Goal: Task Accomplishment & Management: Manage account settings

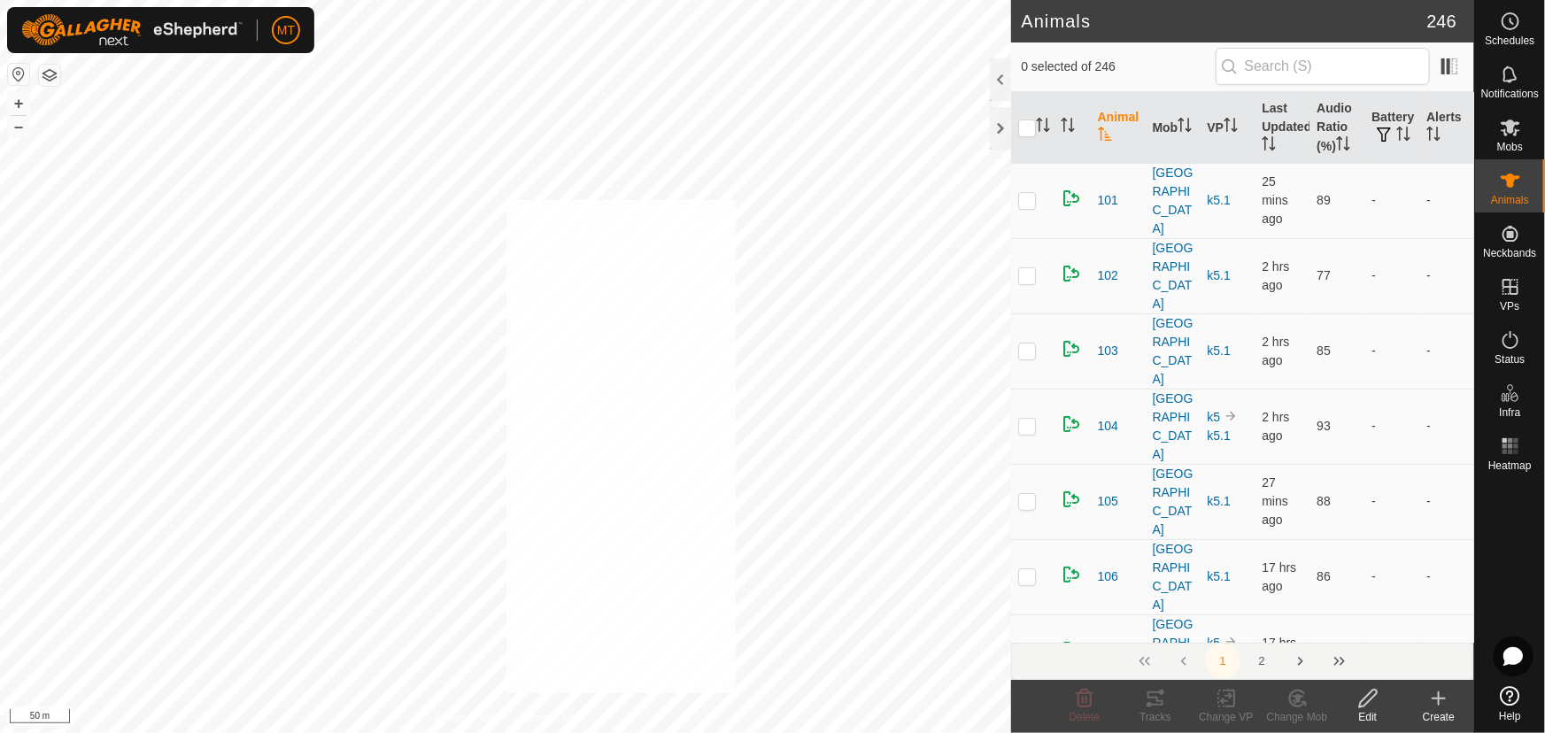
checkbox input "true"
click at [1040, 126] on icon "Activate to sort" at bounding box center [1043, 125] width 14 height 14
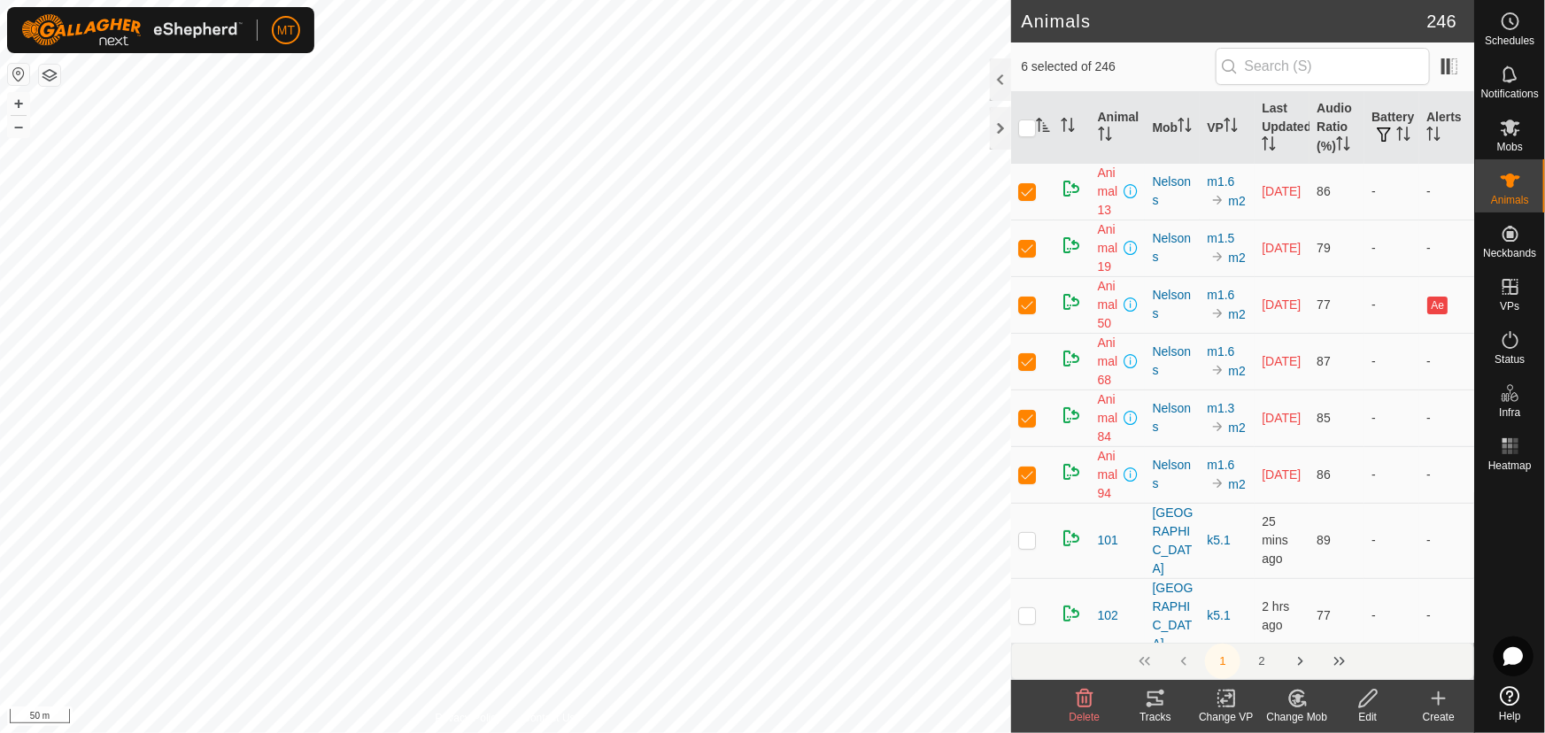
click at [1040, 126] on icon "Activate to sort" at bounding box center [1043, 125] width 14 height 14
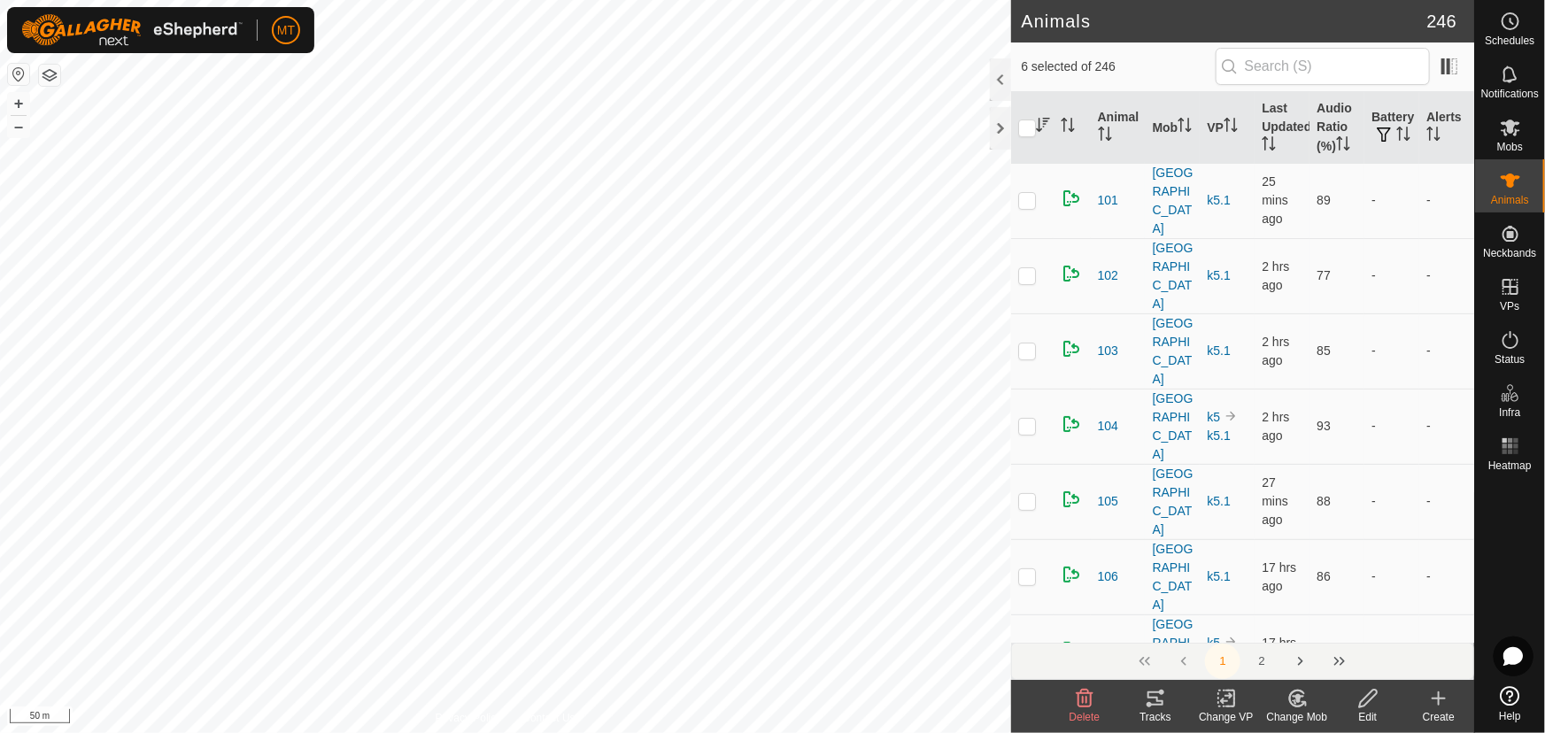
click at [1040, 126] on icon "Activate to sort" at bounding box center [1043, 125] width 14 height 14
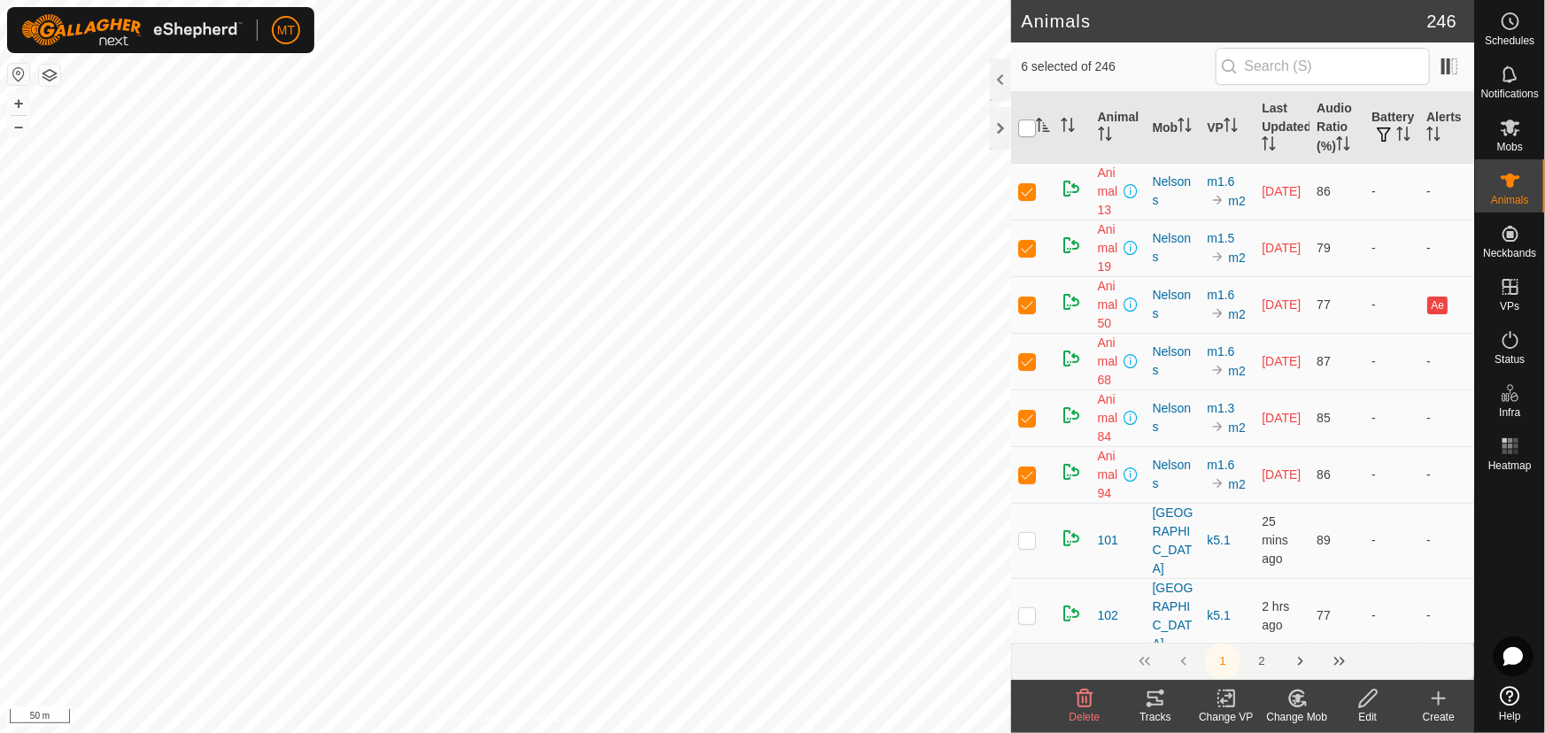
click at [1028, 125] on input "checkbox" at bounding box center [1027, 129] width 18 height 18
checkbox input "true"
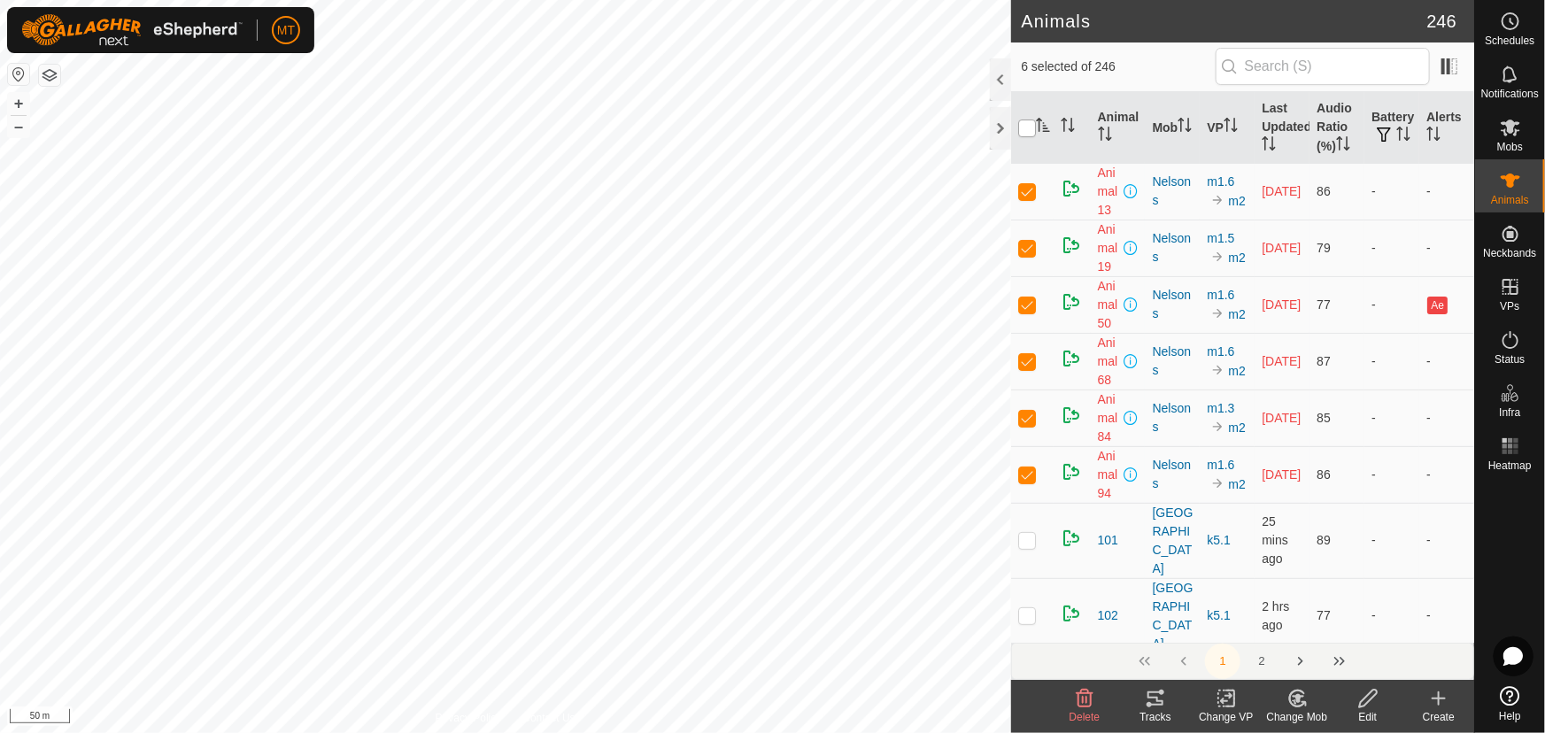
checkbox input "true"
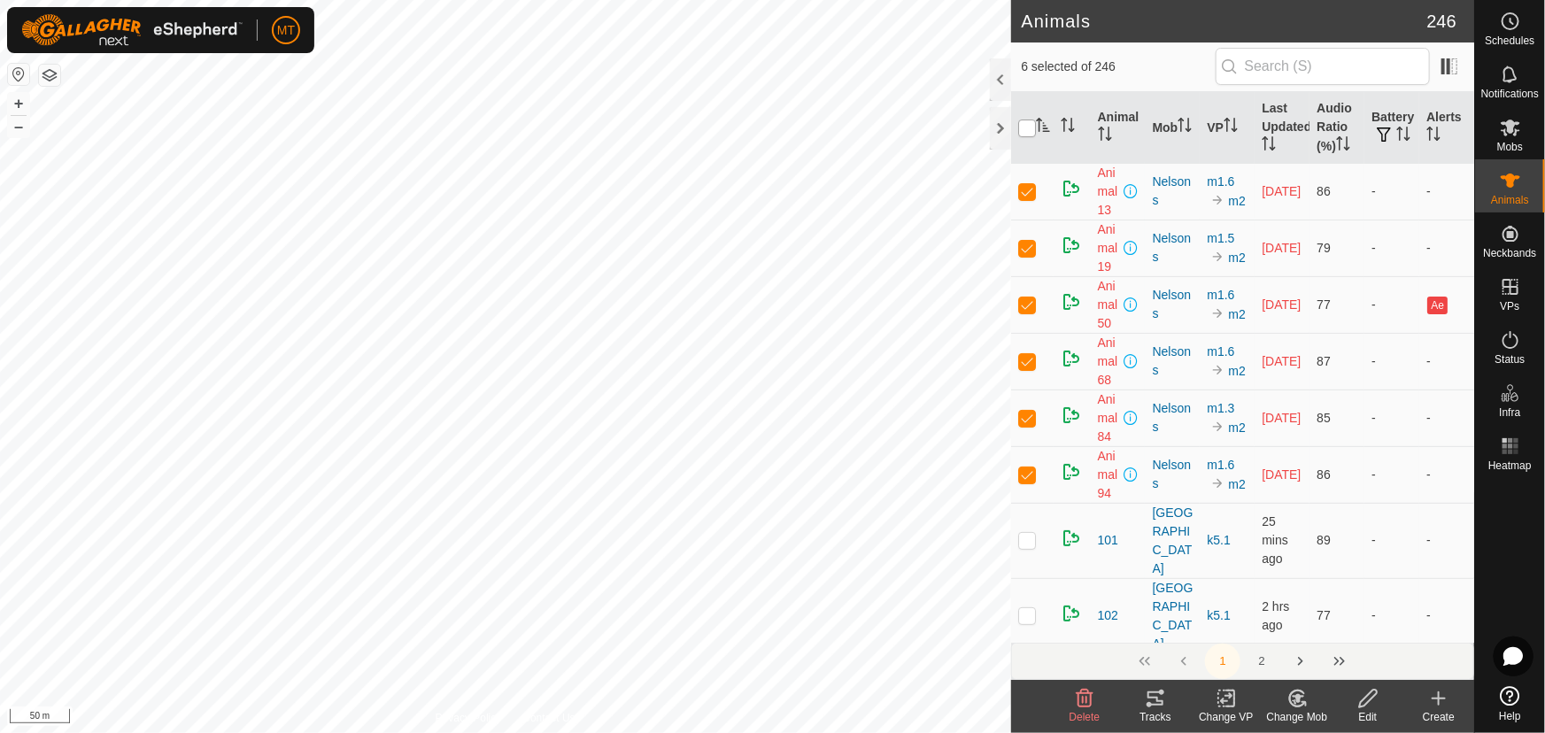
checkbox input "true"
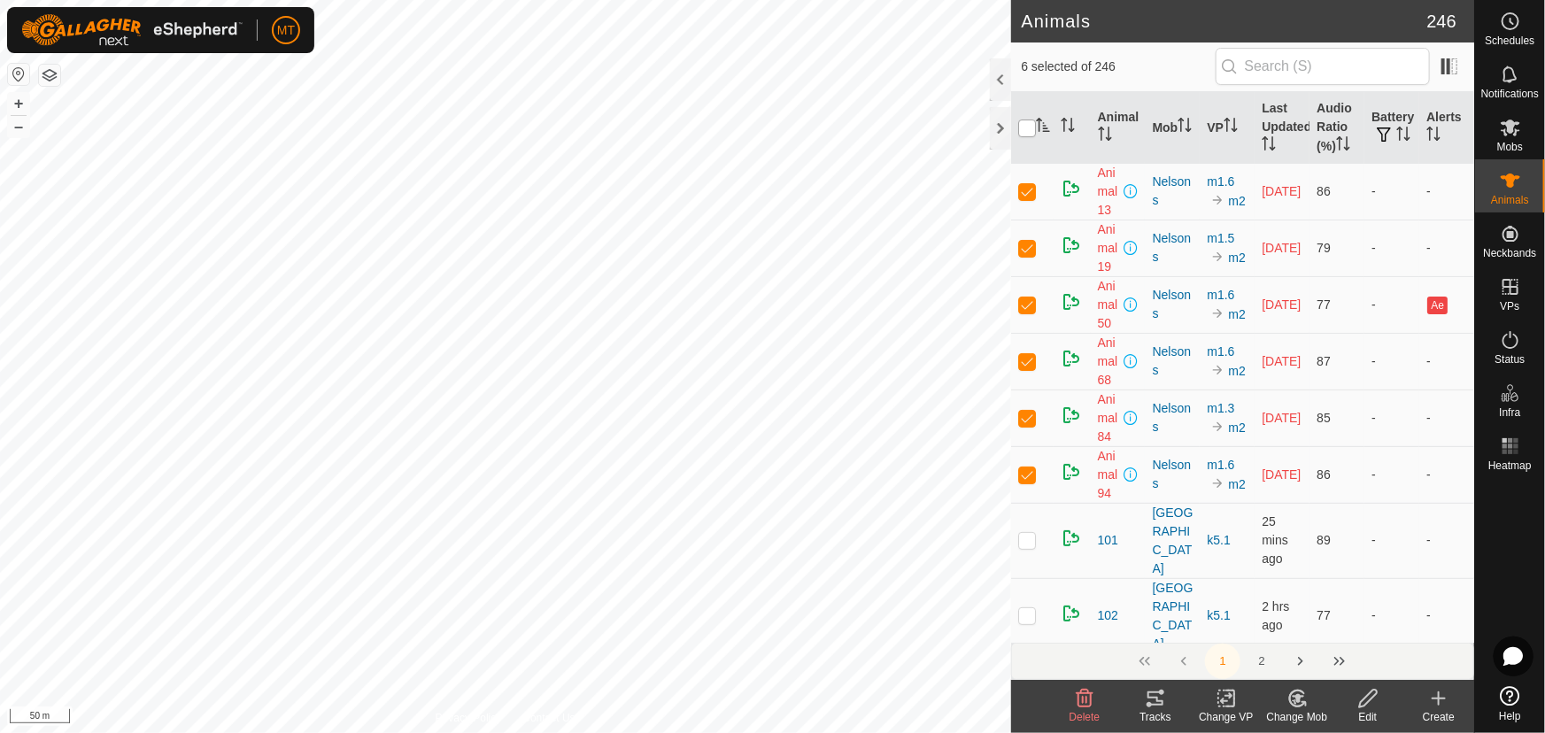
checkbox input "true"
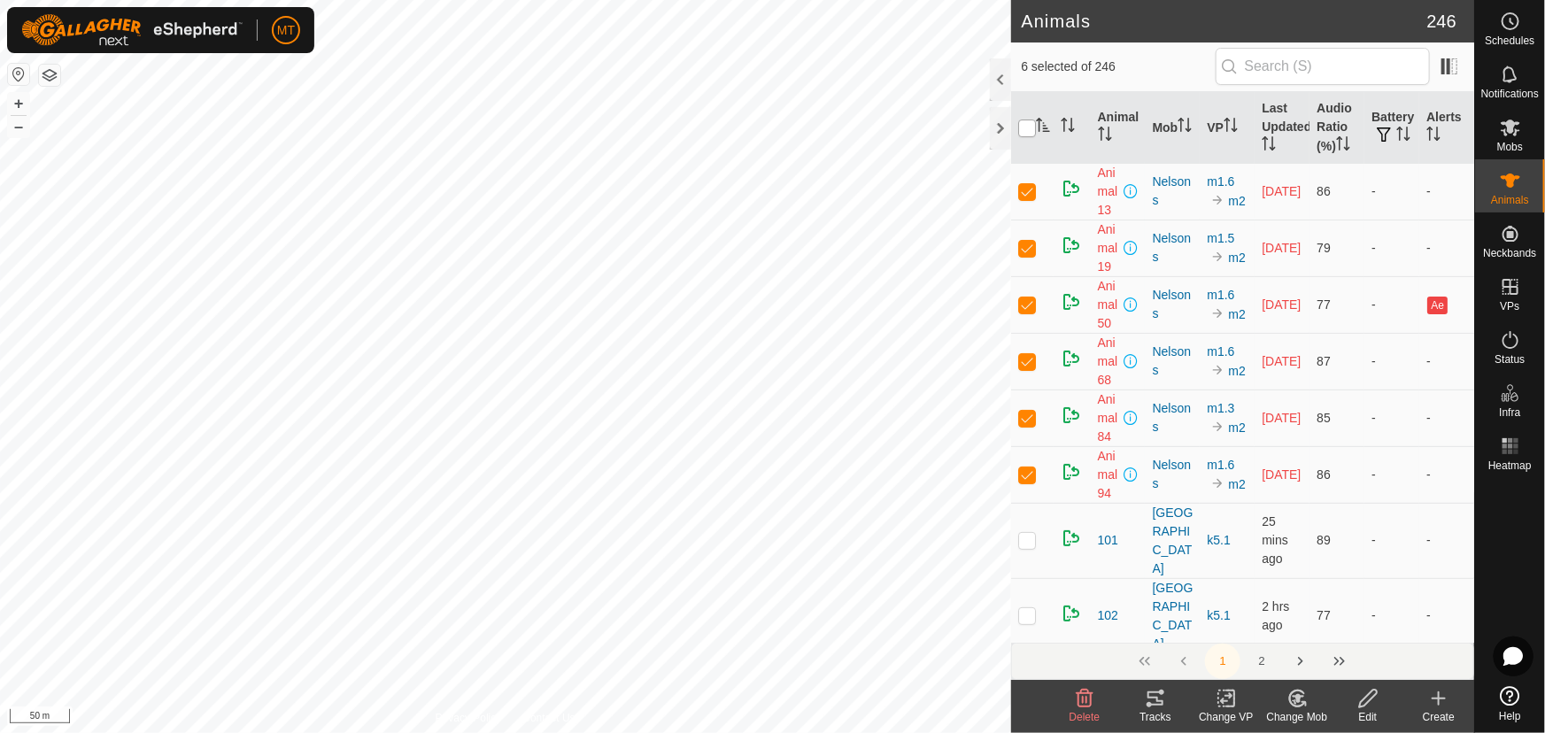
checkbox input "true"
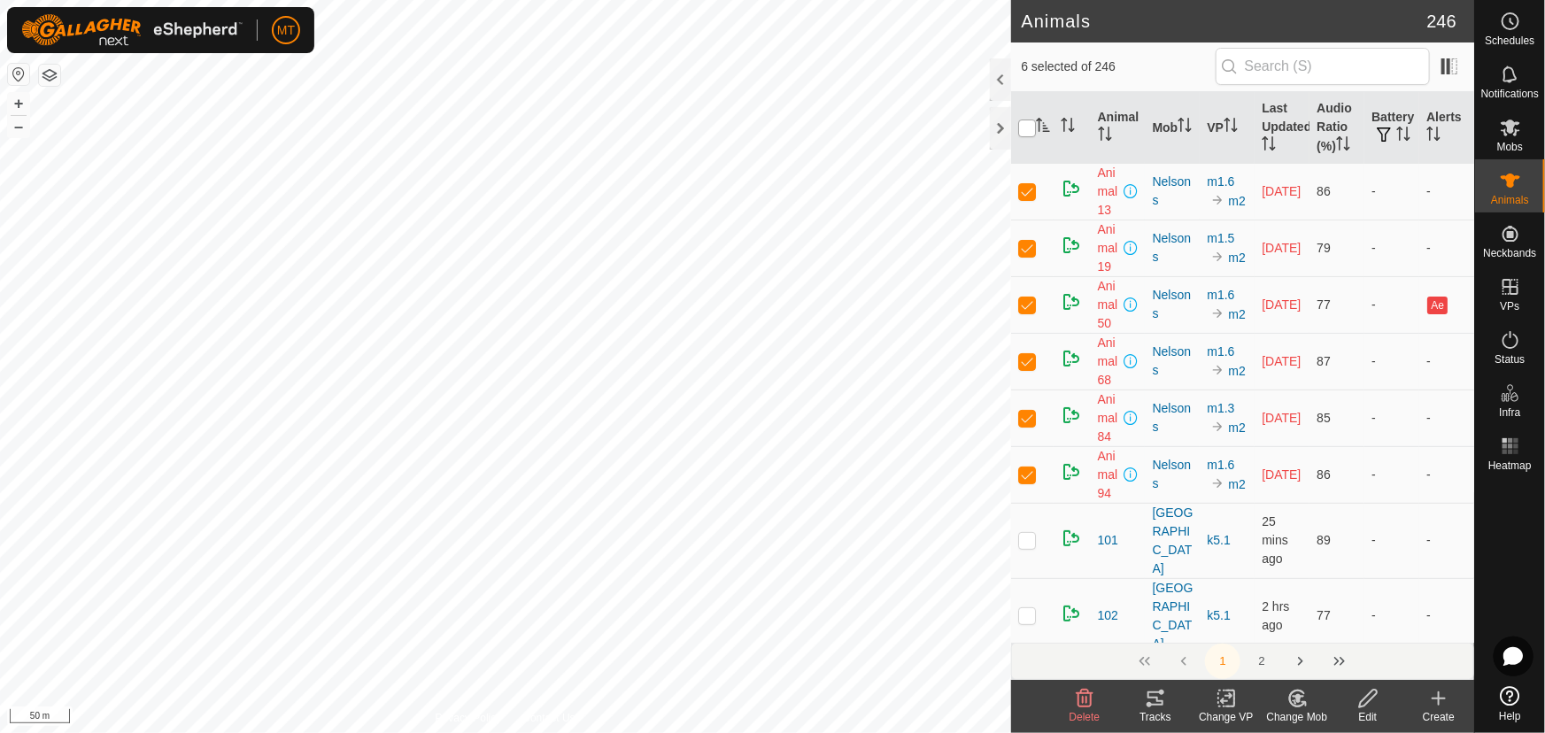
checkbox input "true"
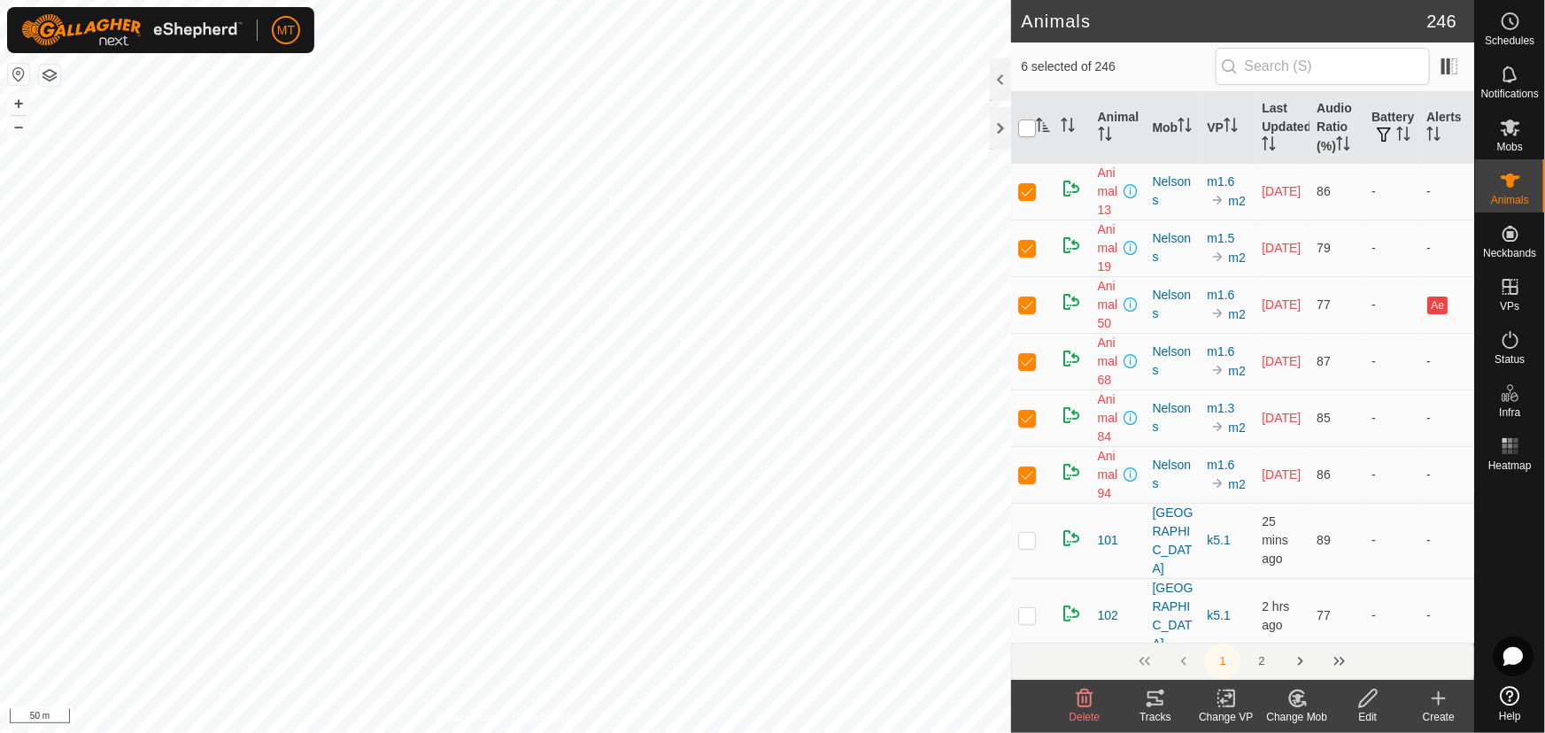
checkbox input "true"
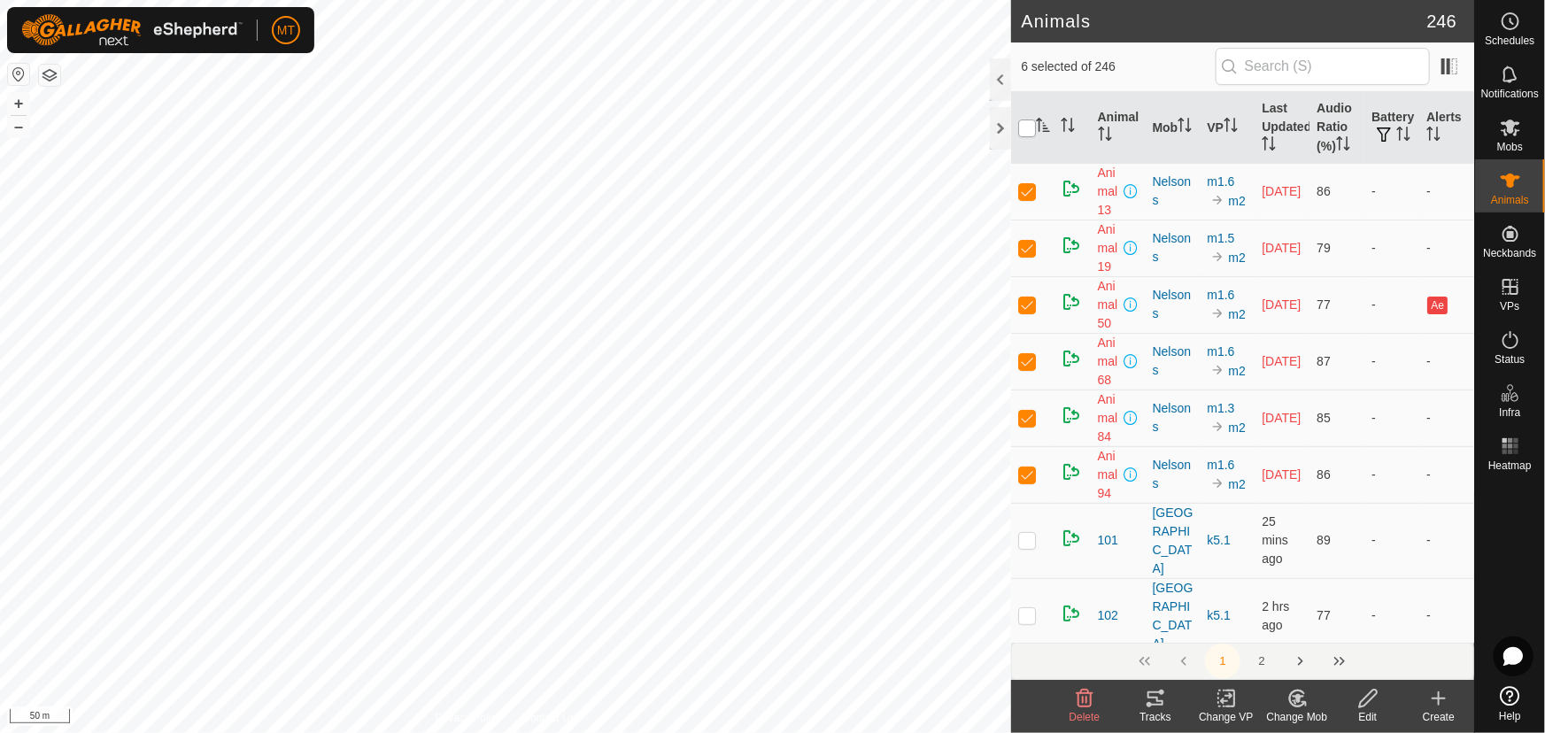
checkbox input "true"
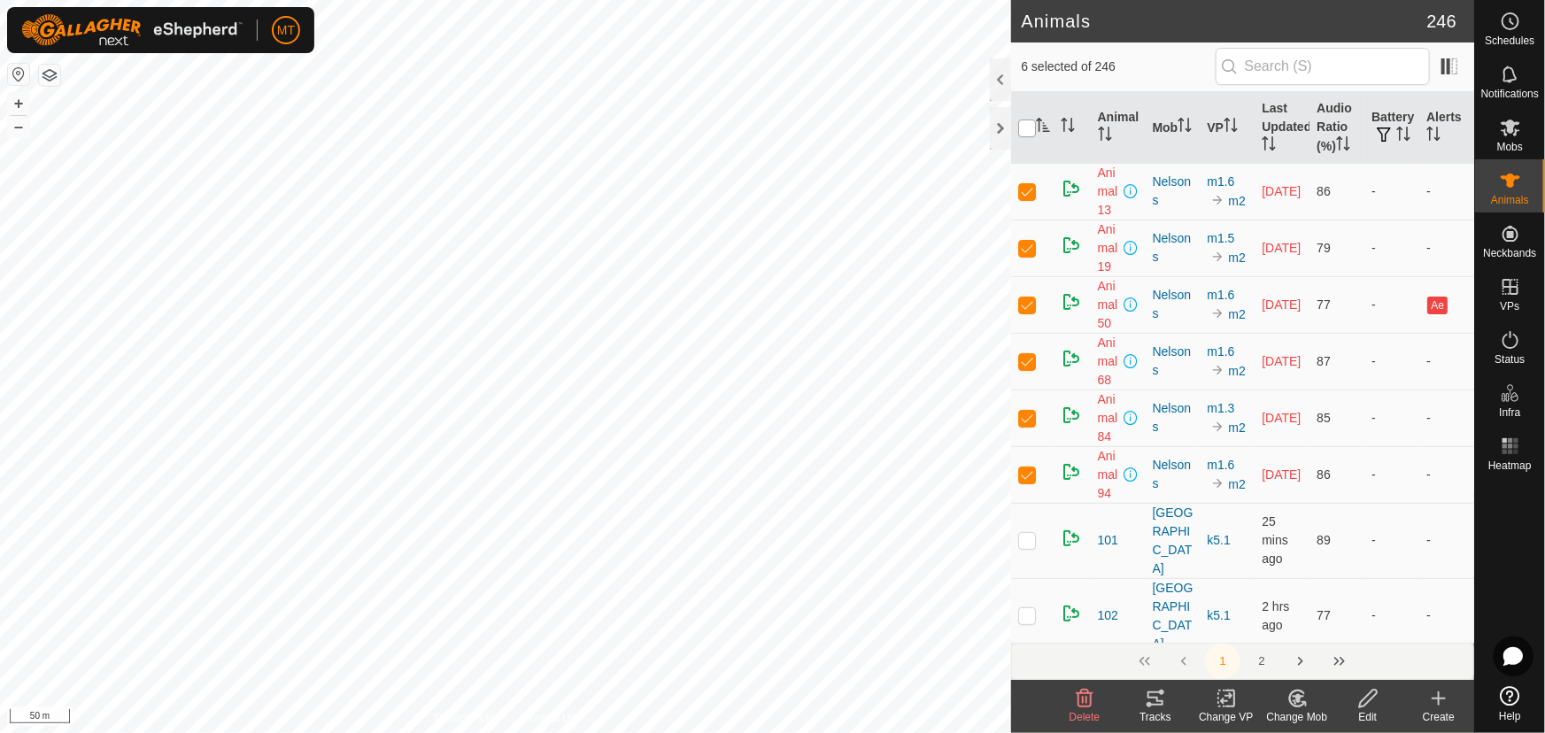
checkbox input "true"
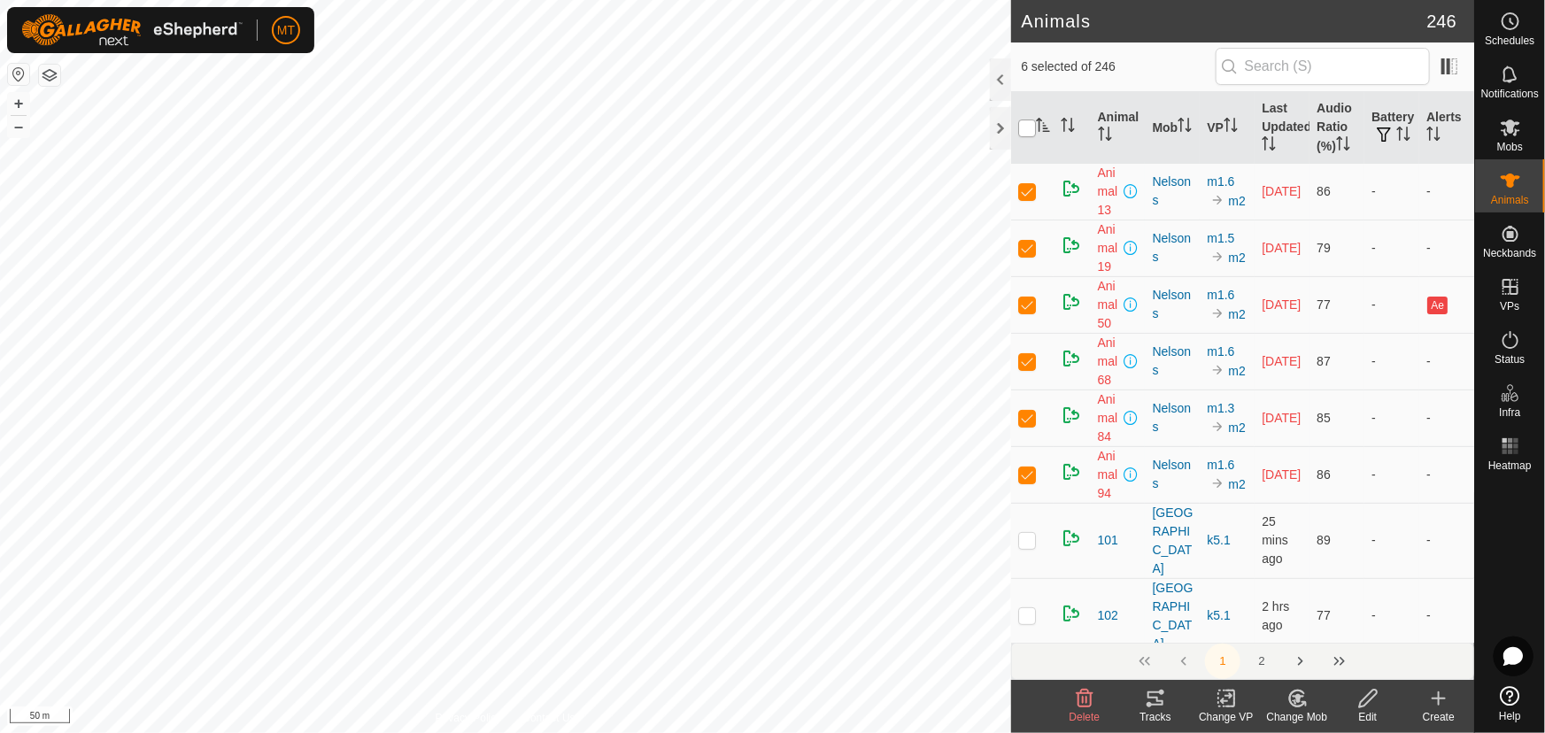
checkbox input "true"
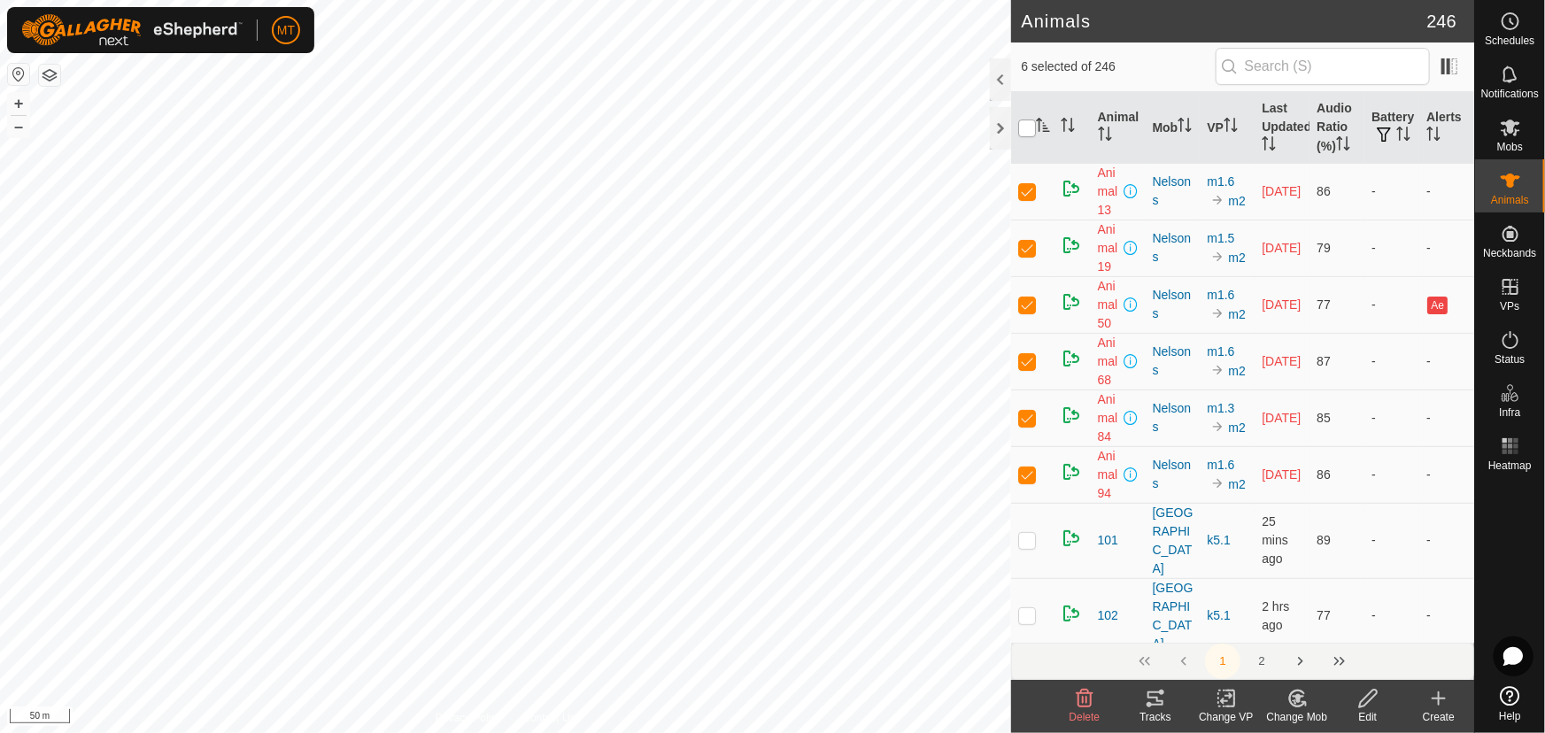
checkbox input "true"
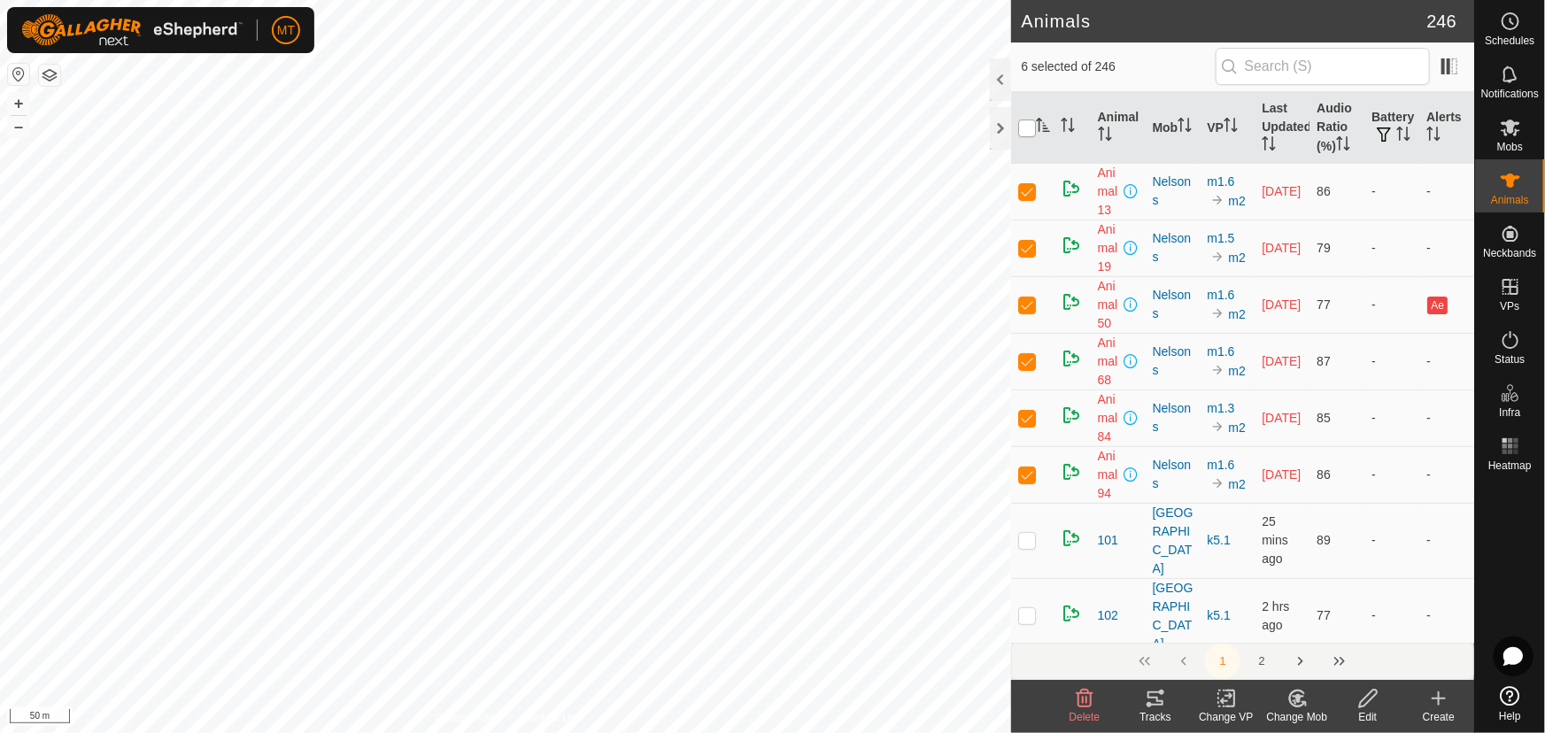
checkbox input "true"
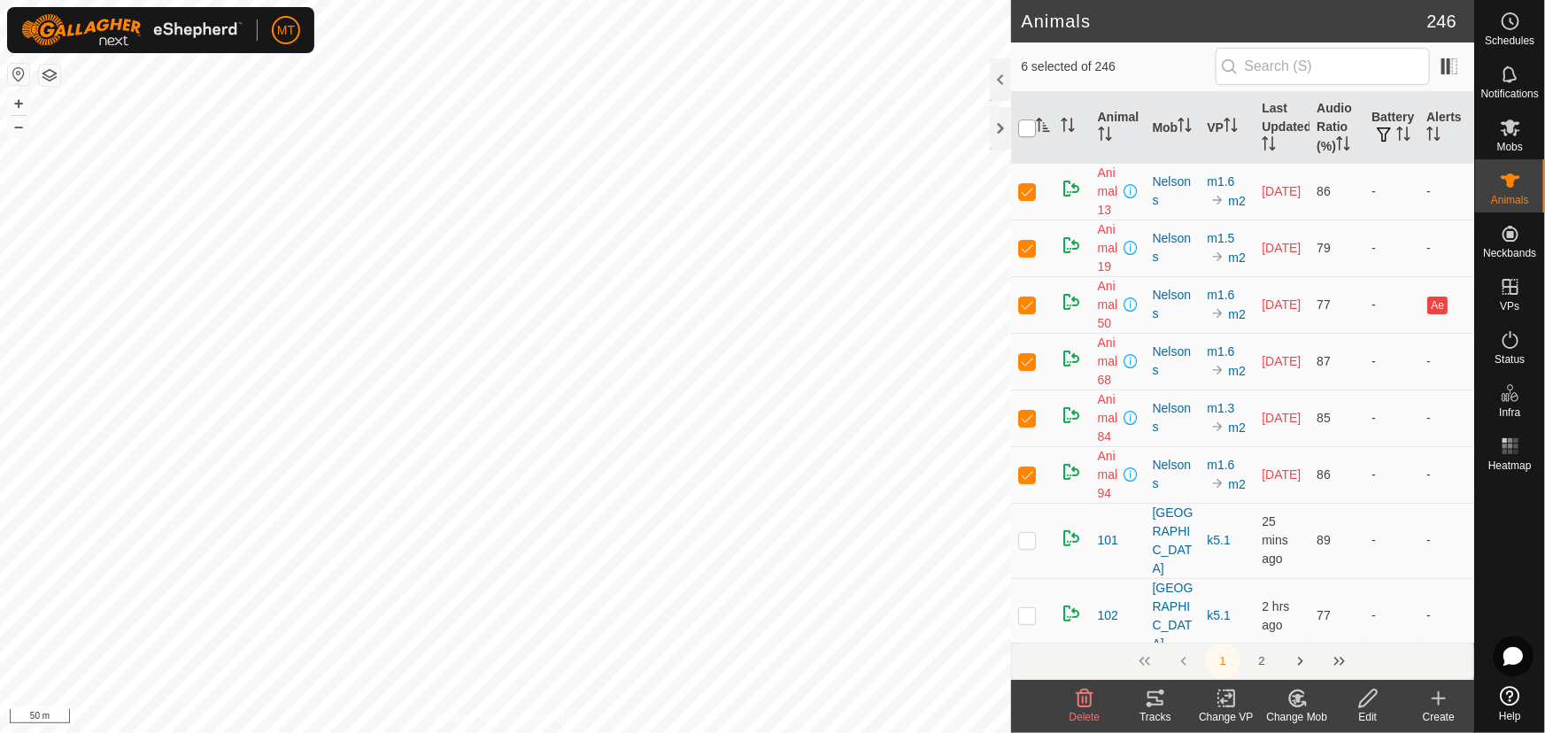
checkbox input "true"
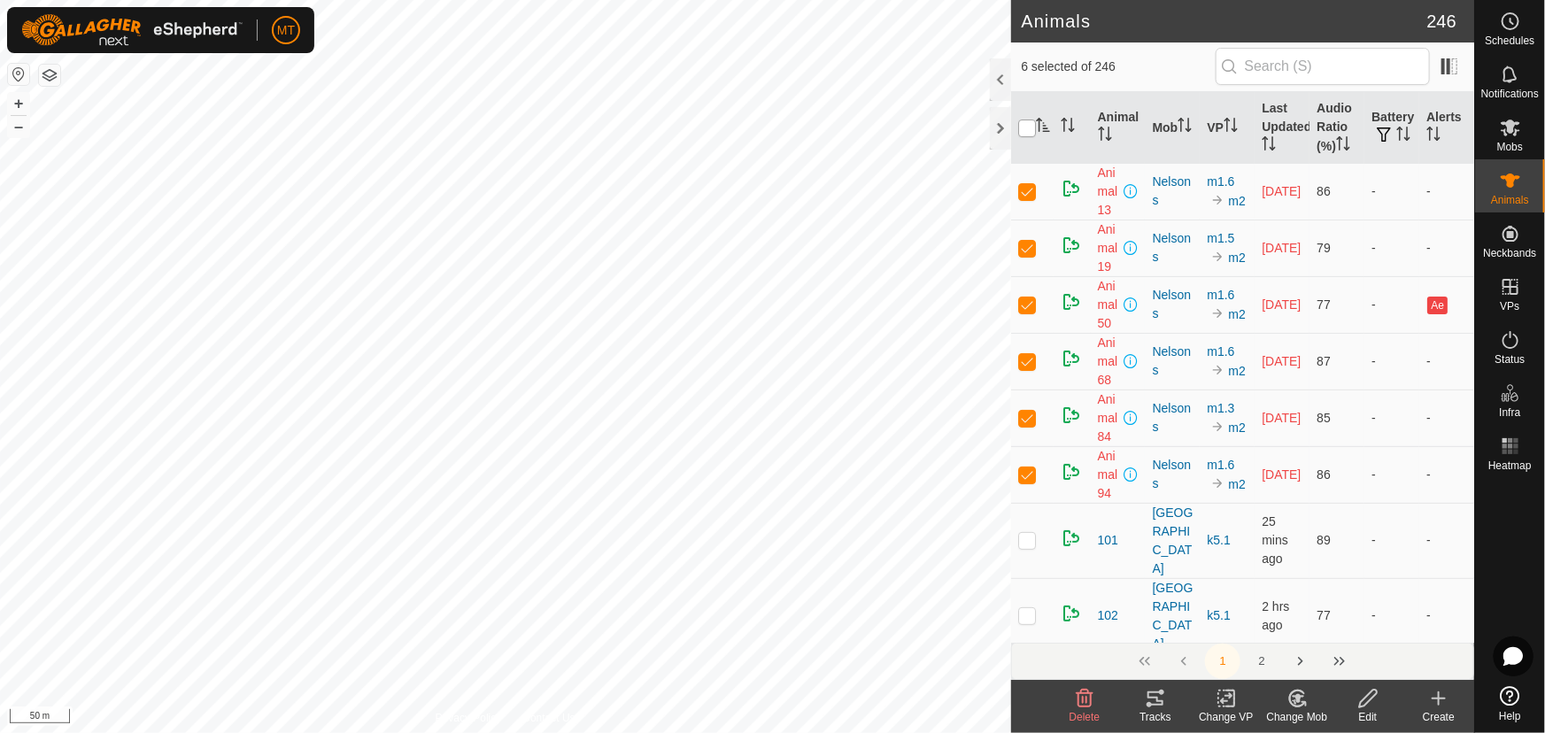
checkbox input "true"
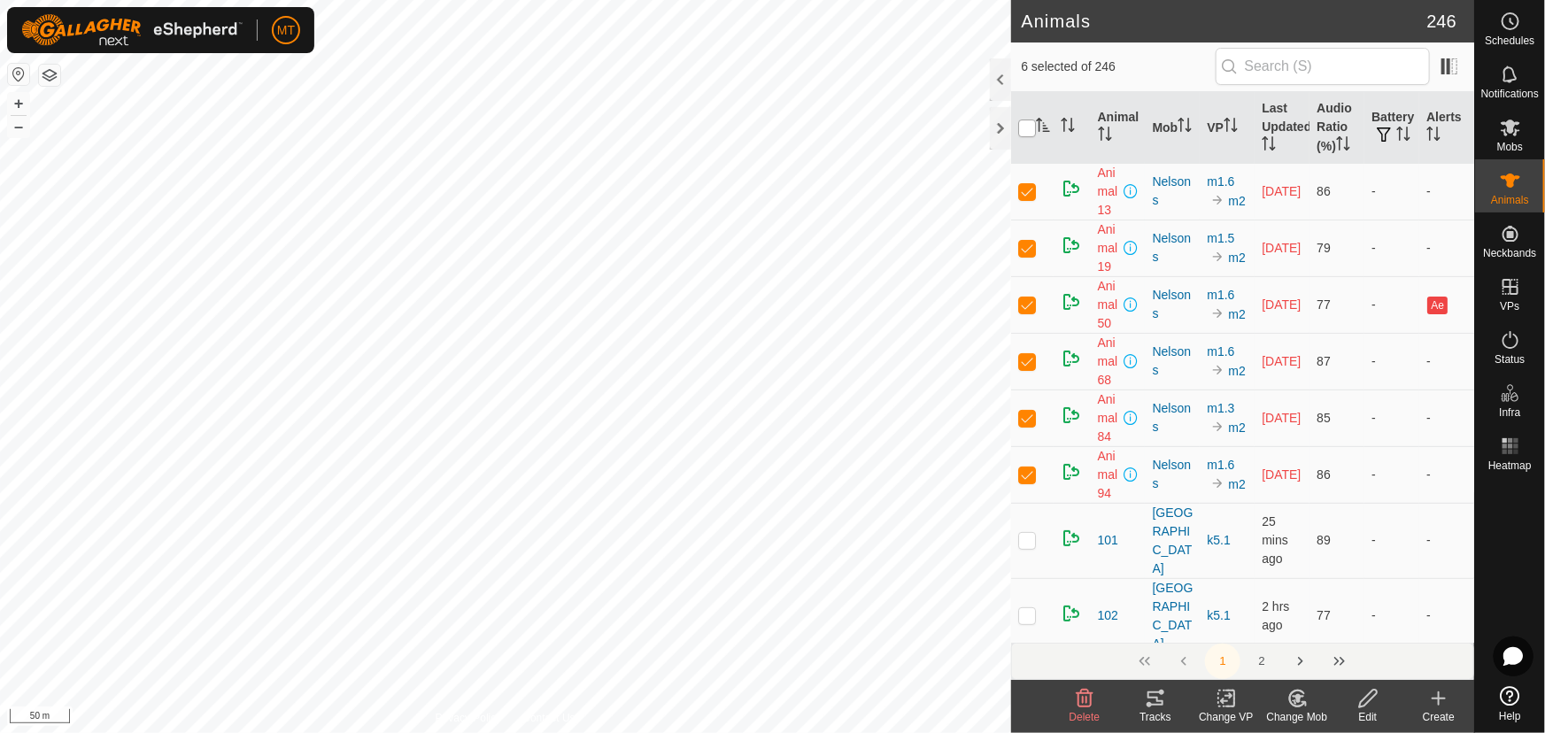
checkbox input "true"
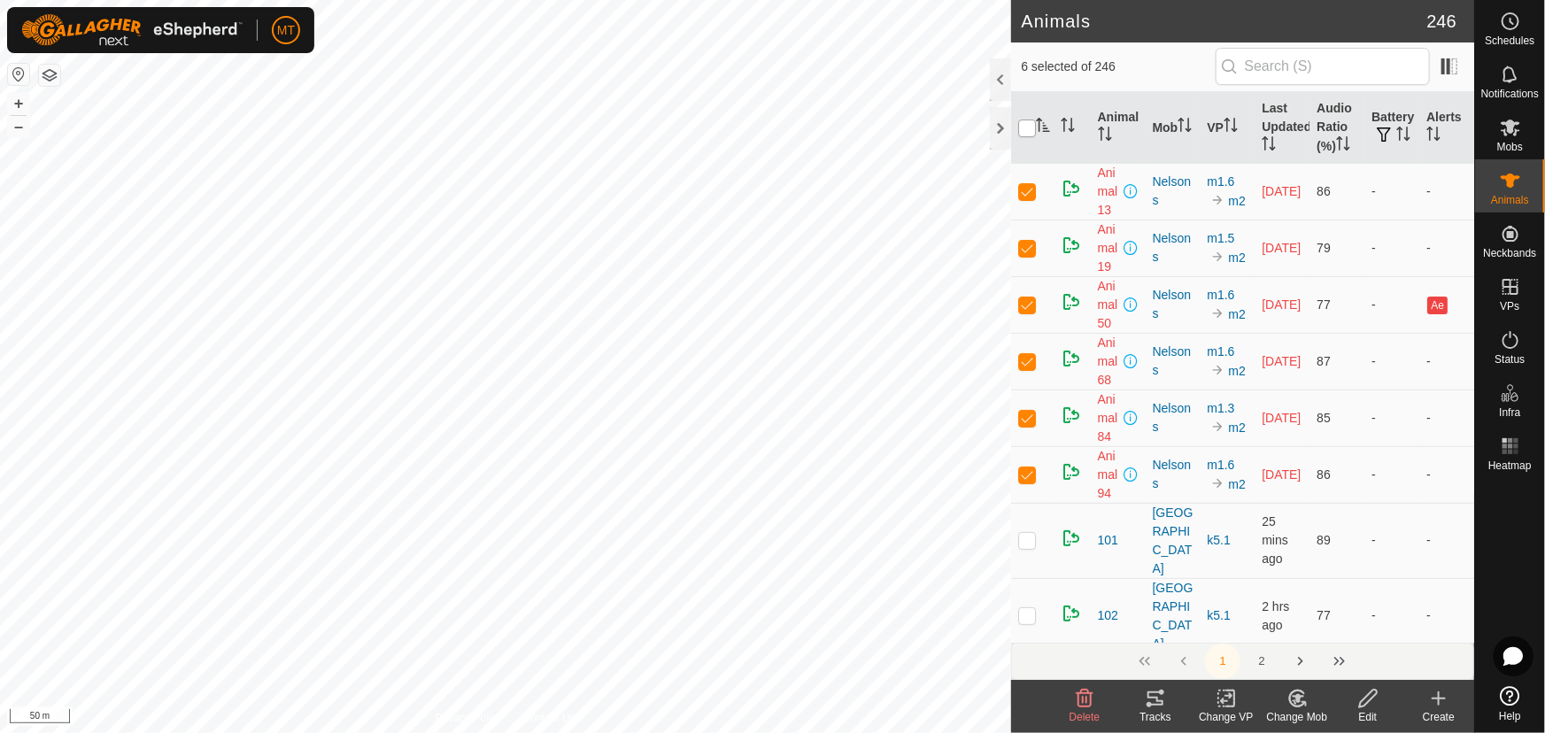
checkbox input "true"
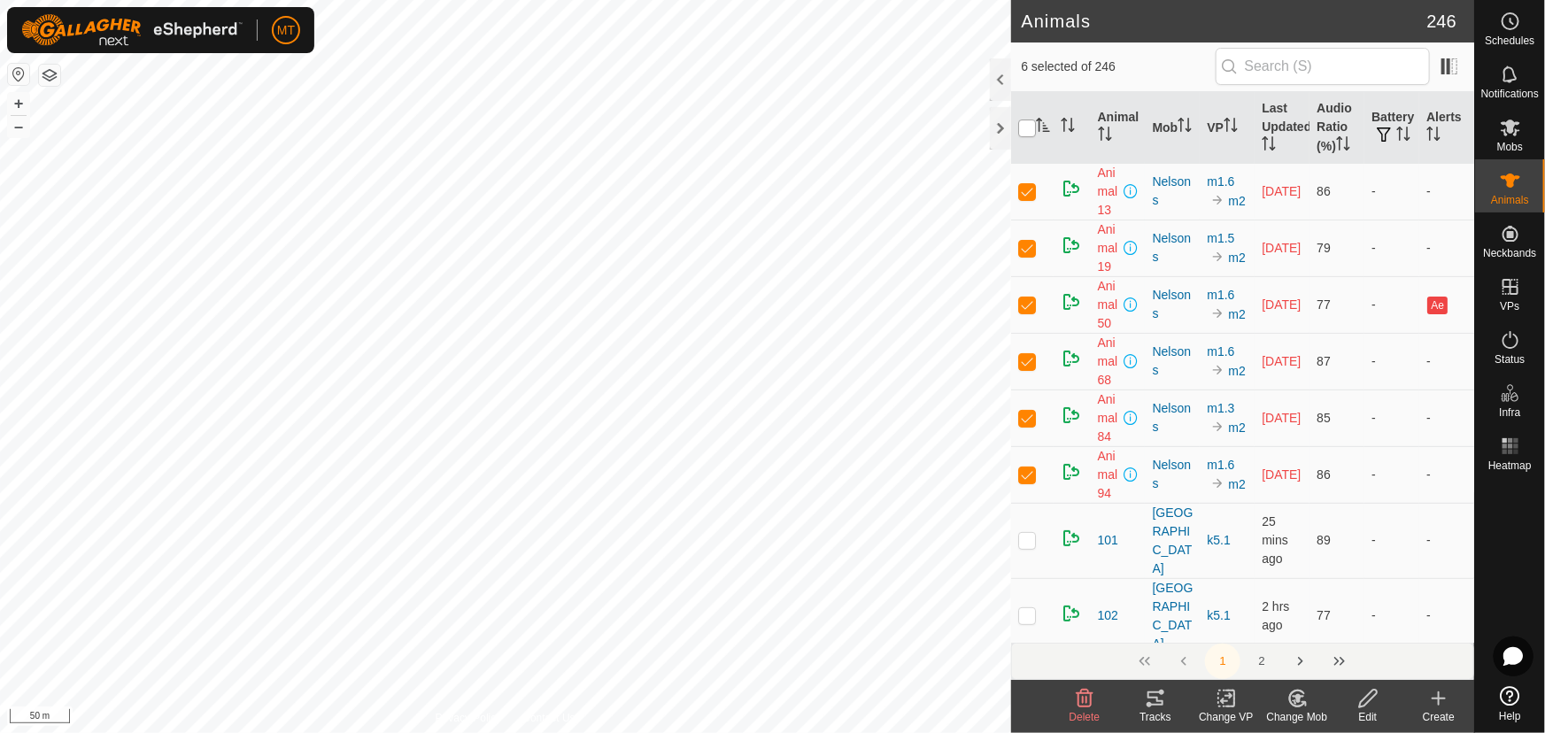
checkbox input "true"
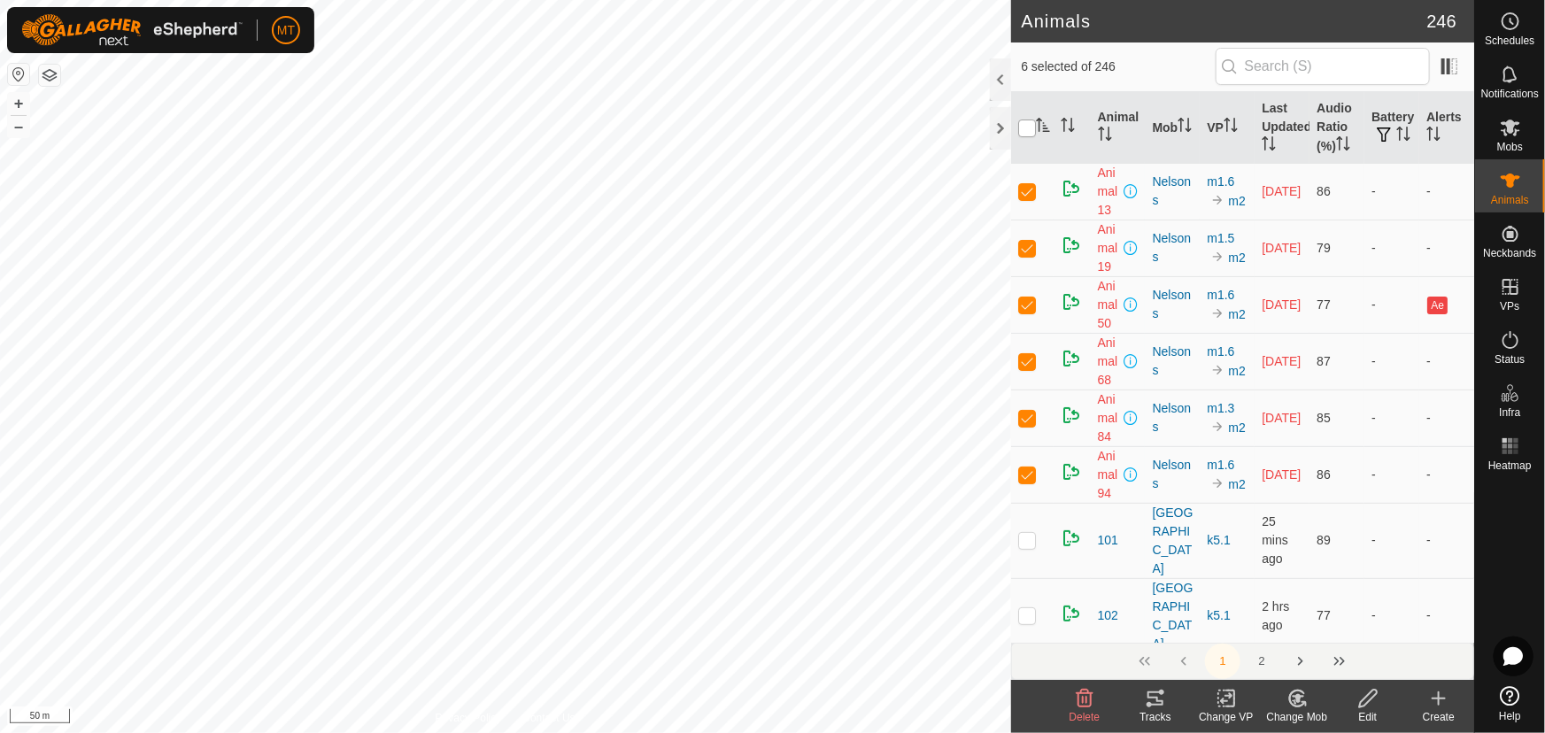
checkbox input "true"
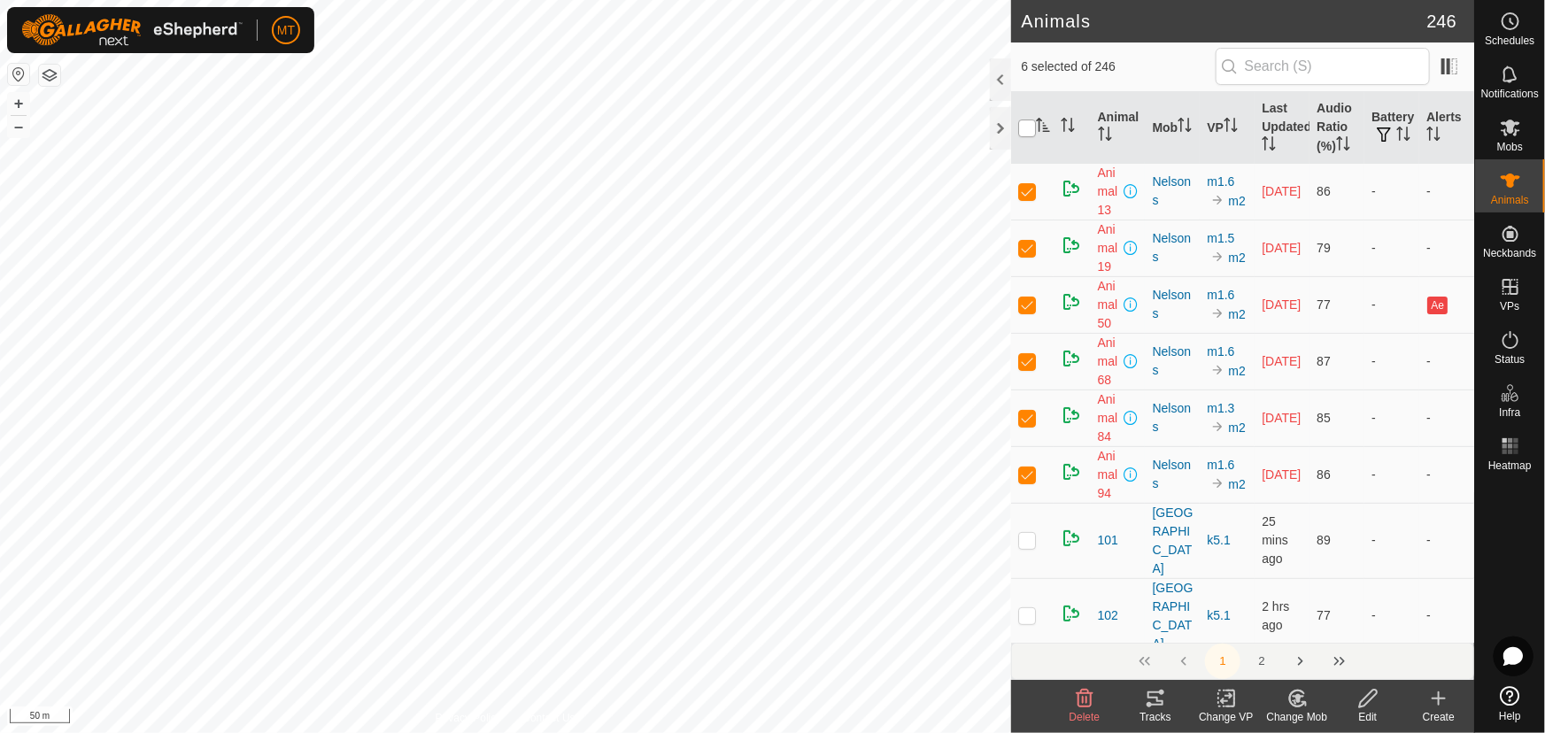
checkbox input "true"
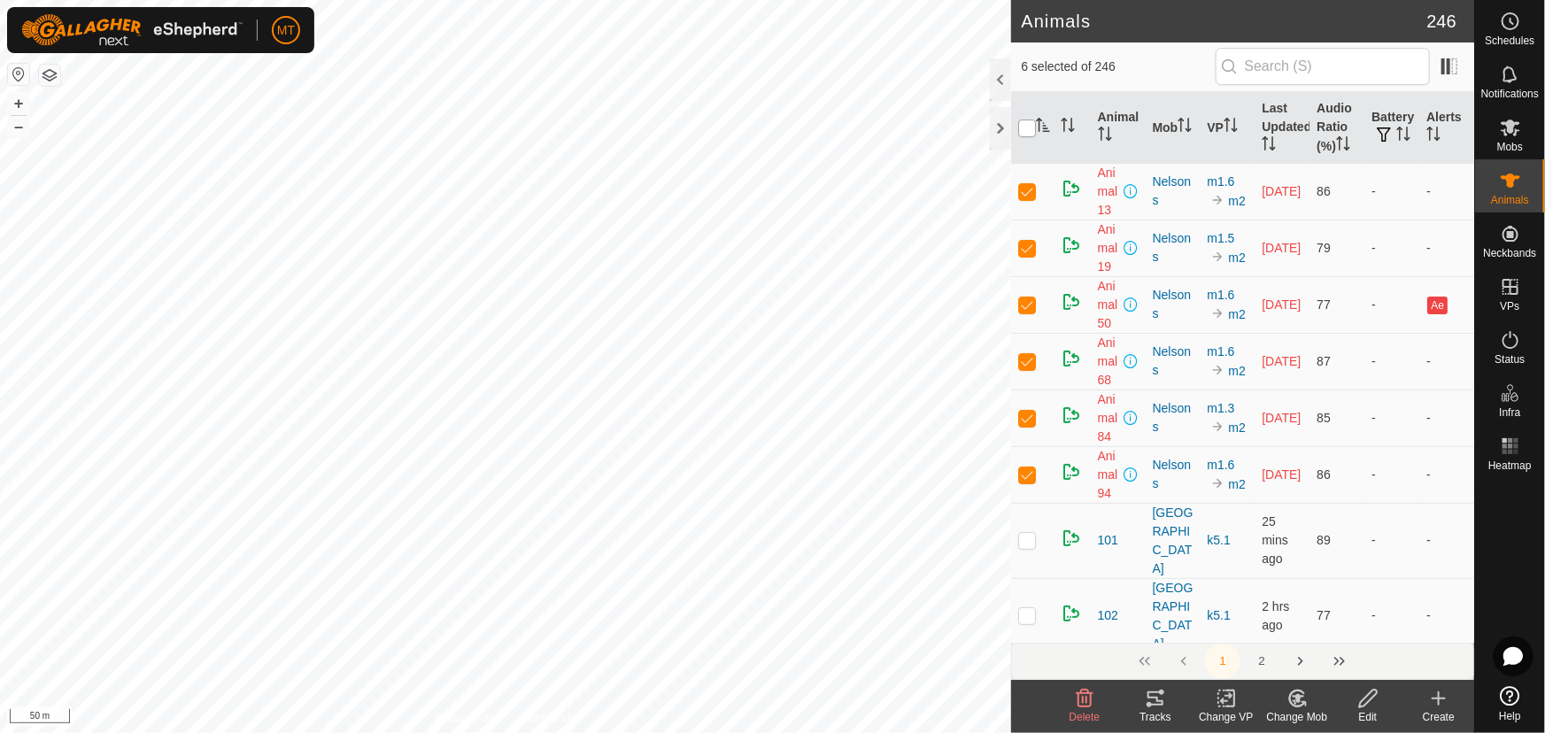
checkbox input "true"
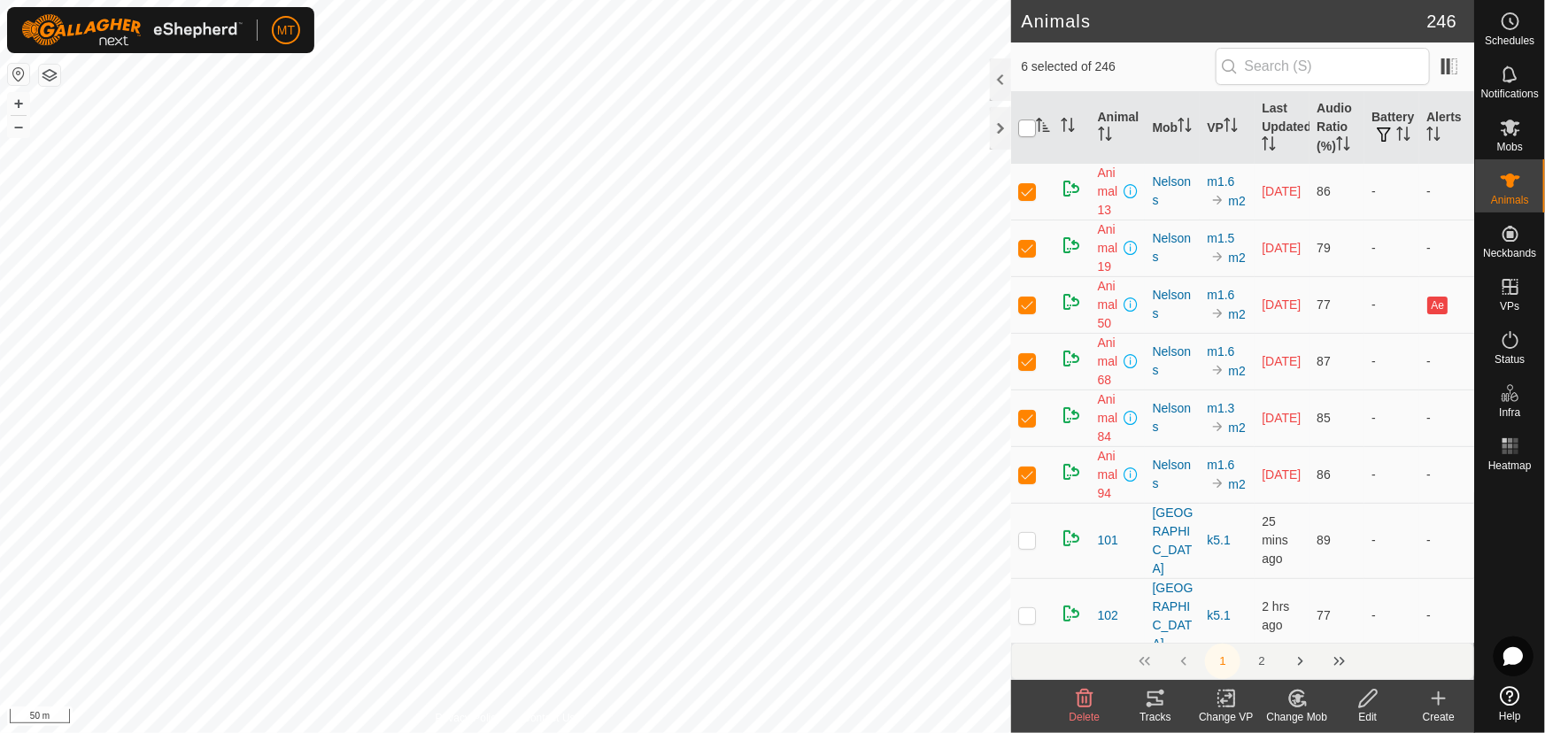
checkbox input "true"
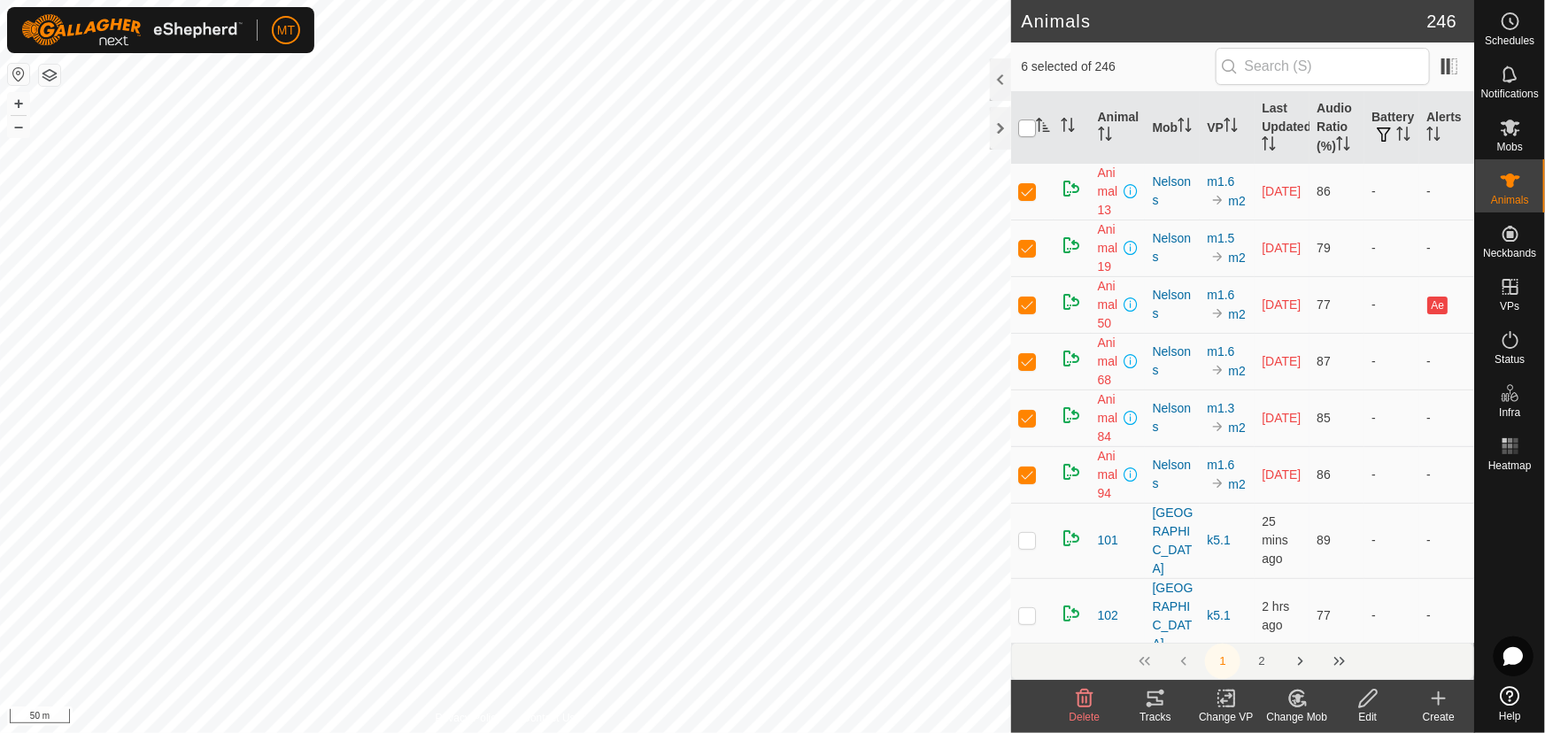
checkbox input "true"
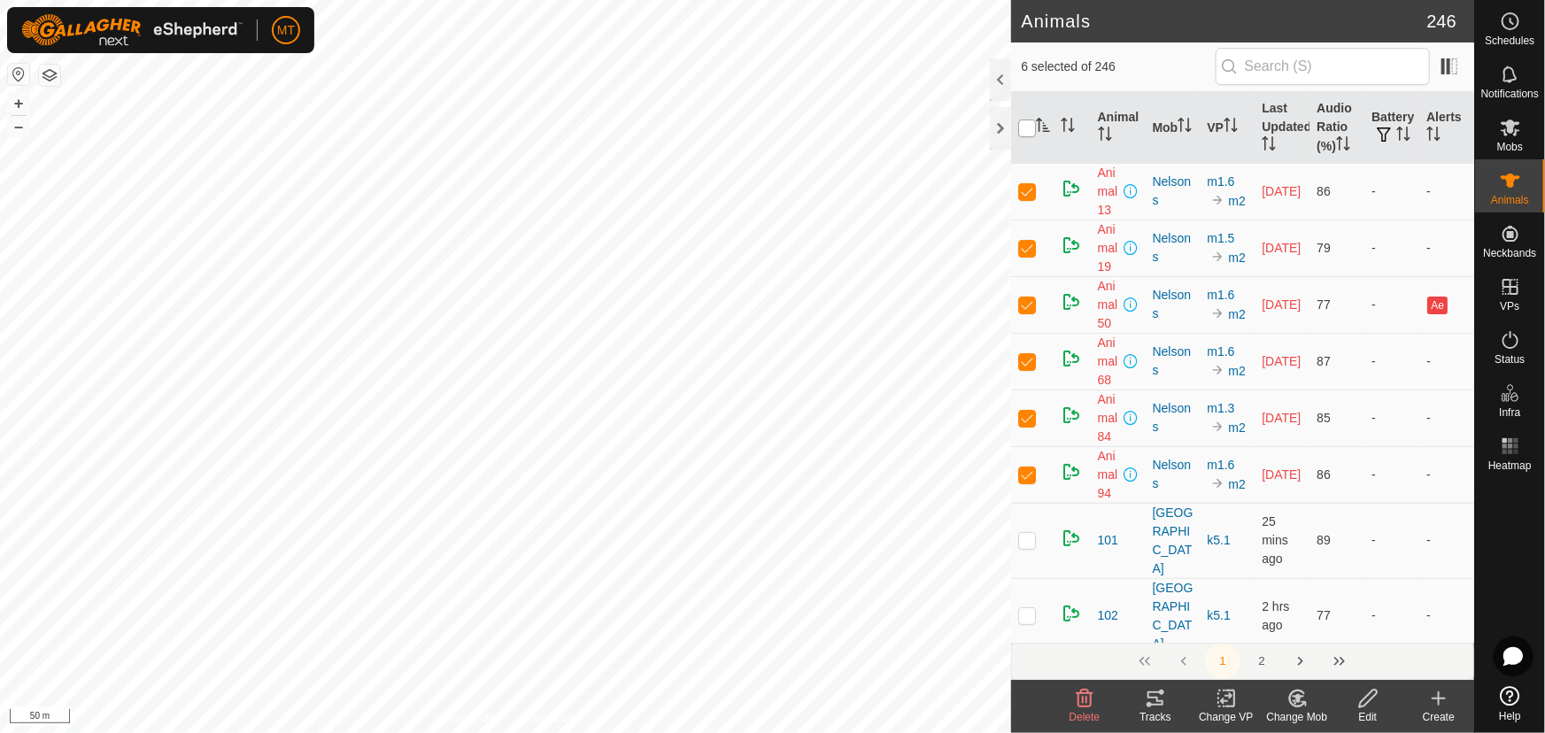
checkbox input "true"
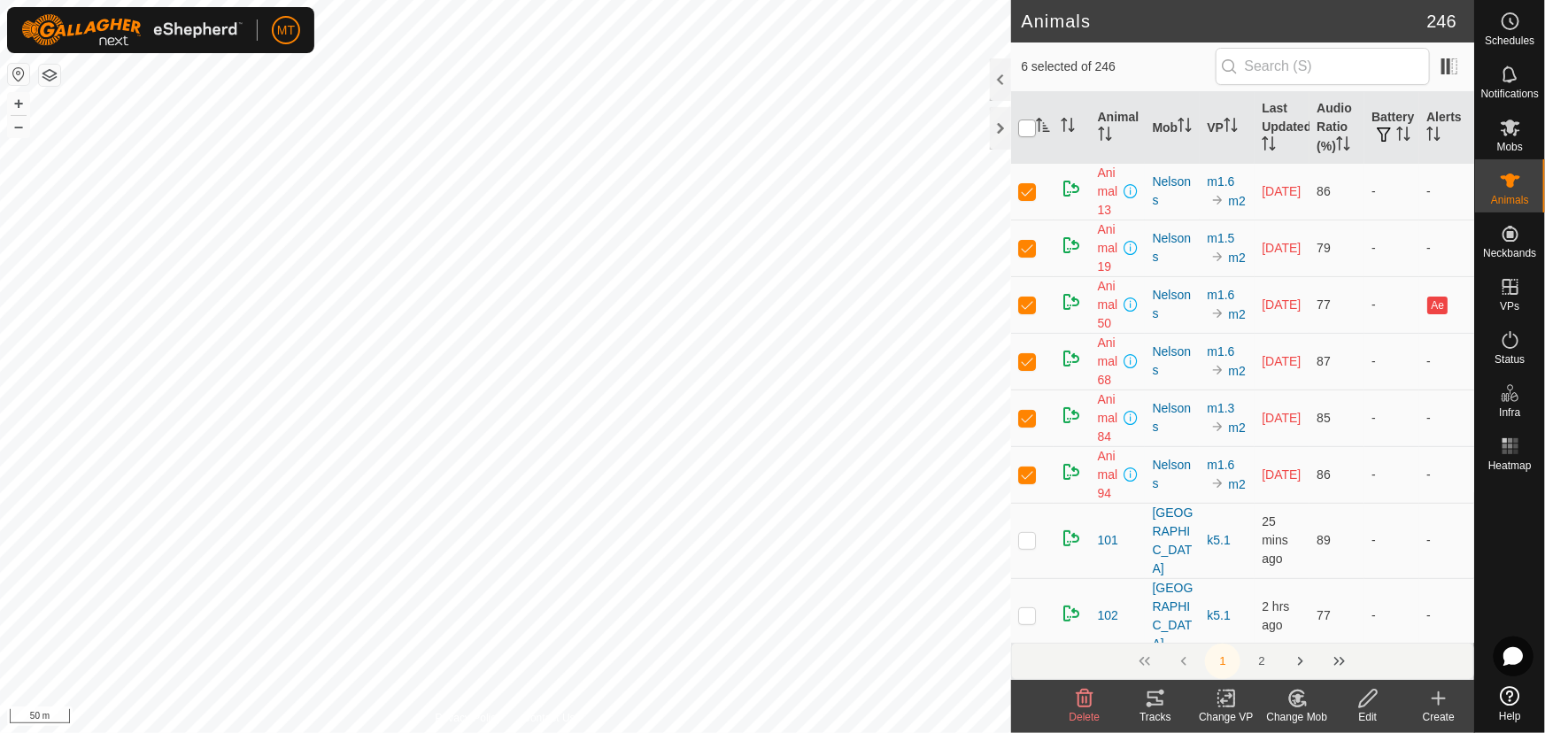
checkbox input "true"
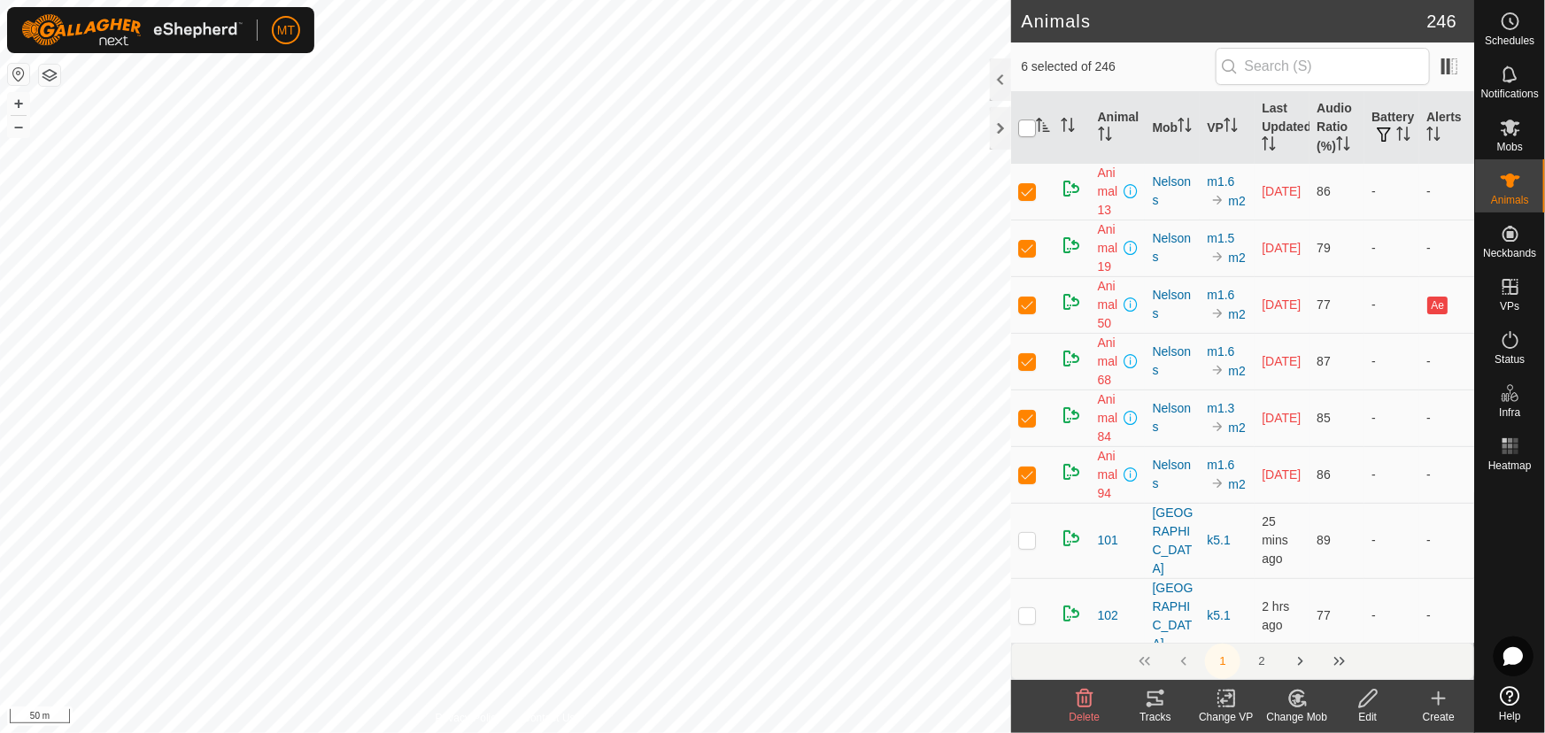
checkbox input "true"
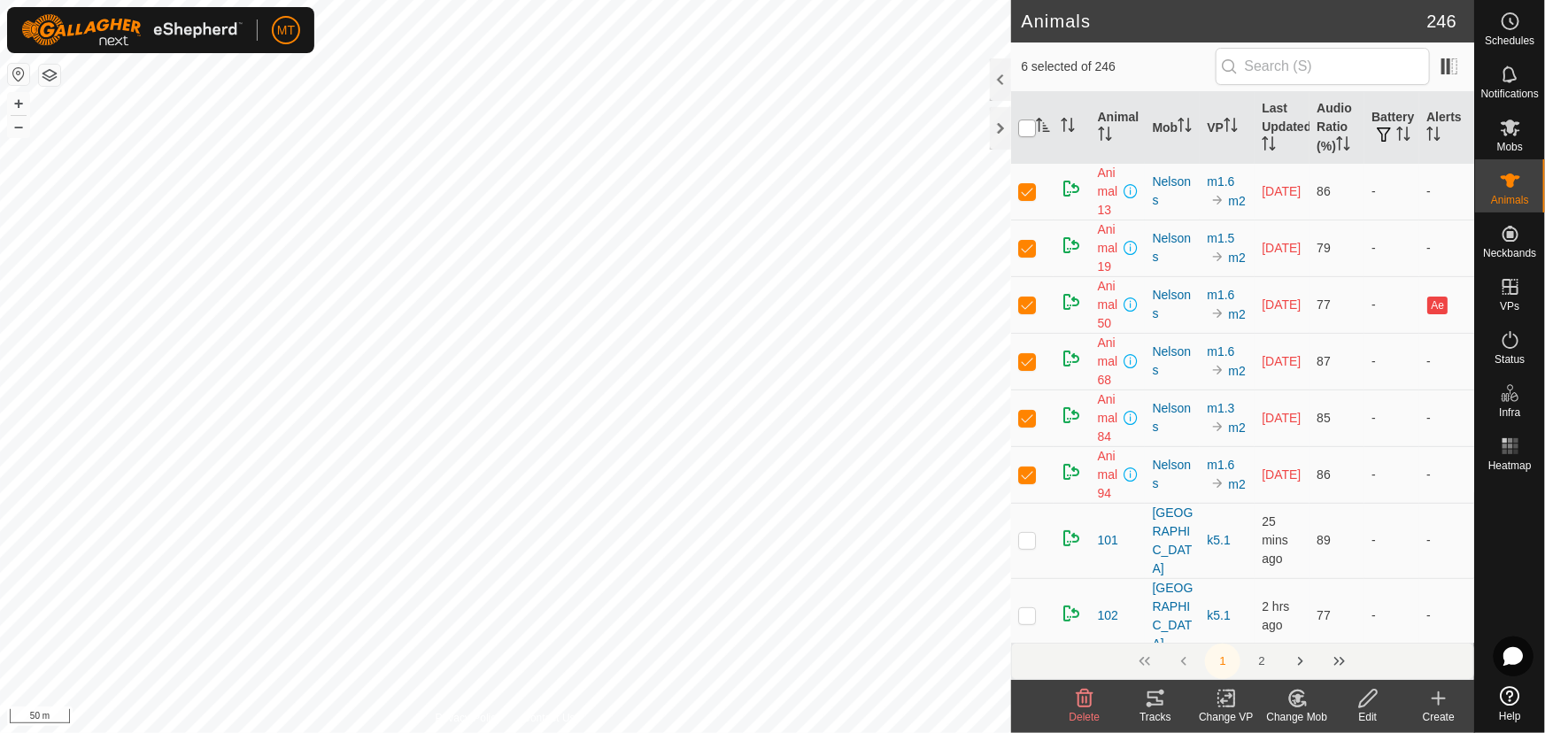
checkbox input "true"
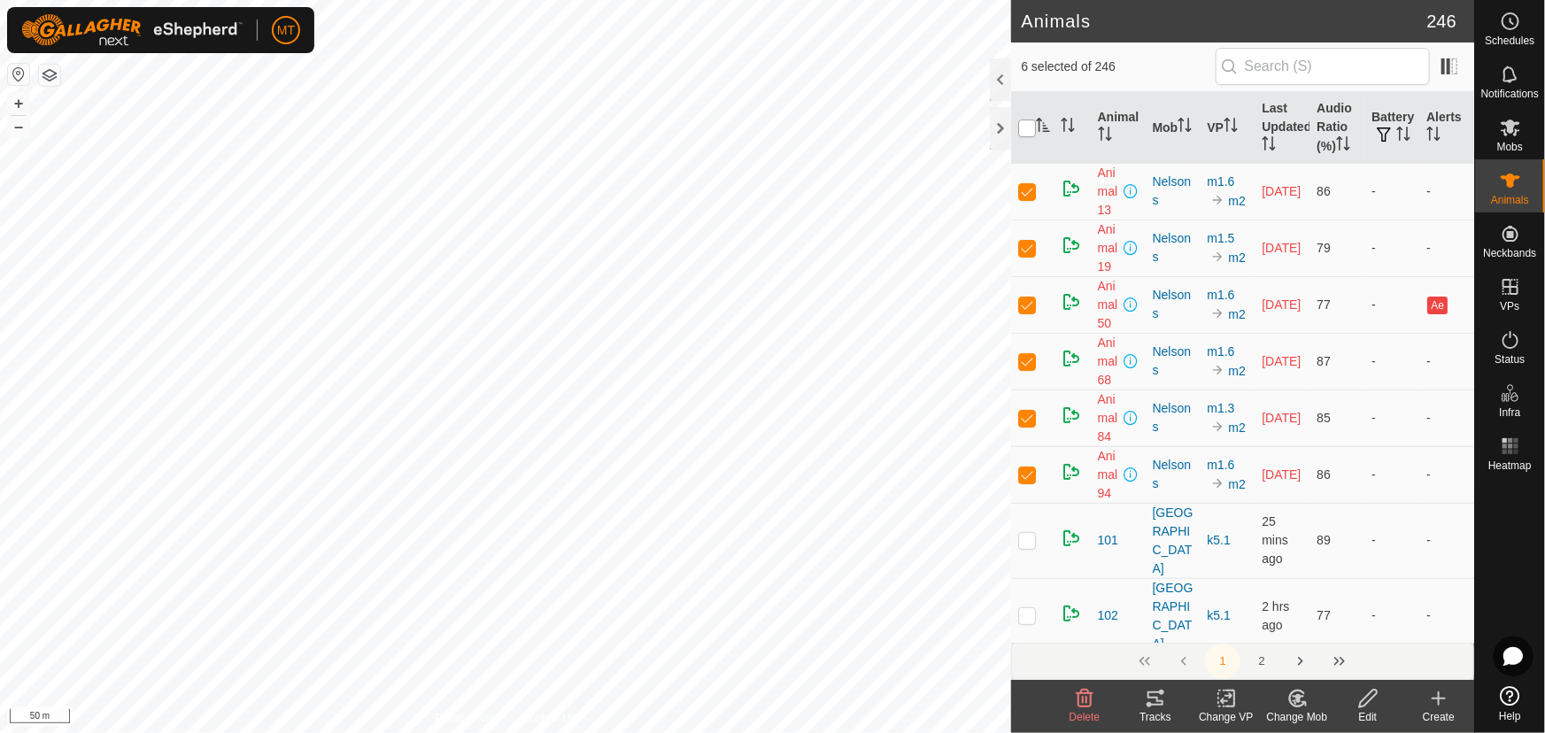
checkbox input "true"
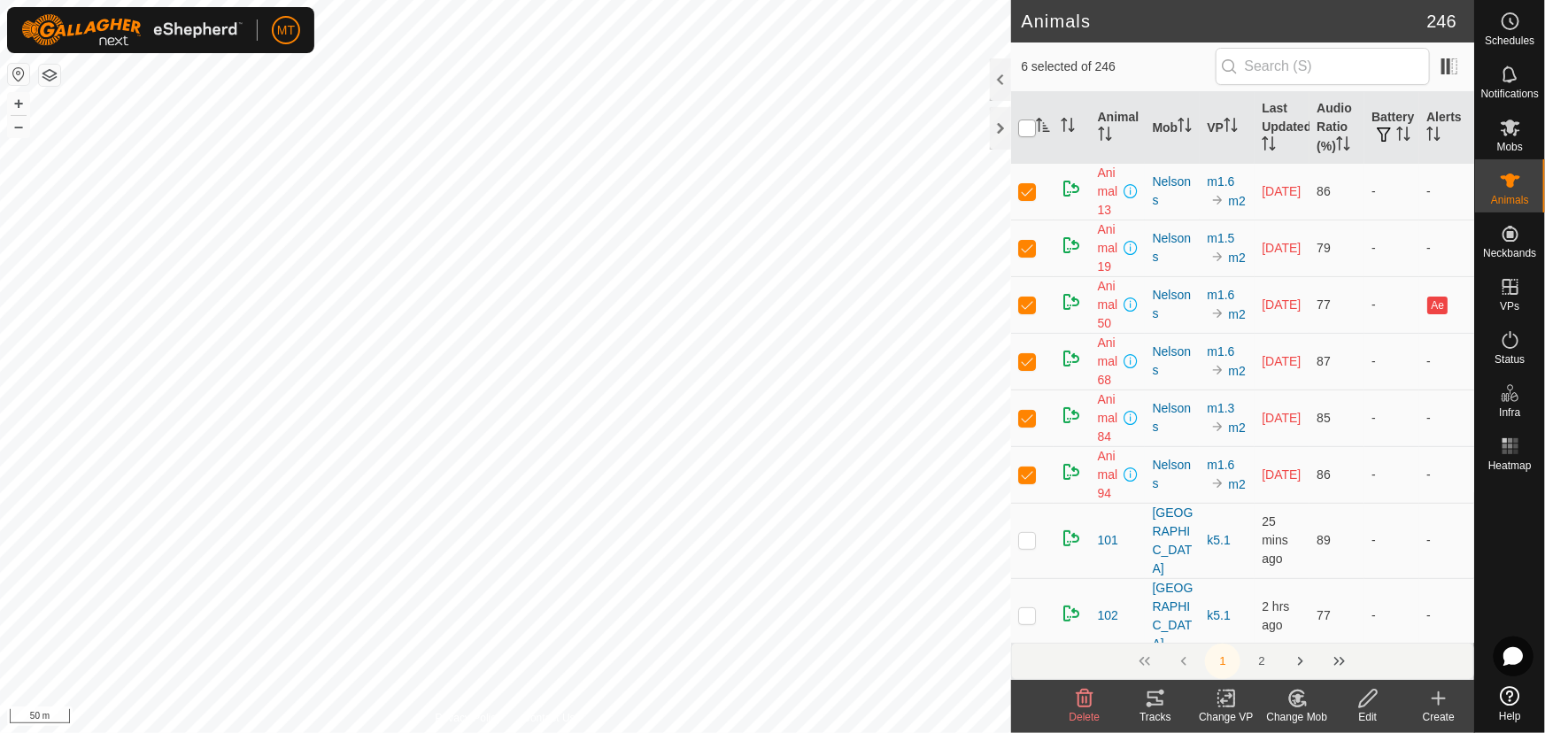
checkbox input "true"
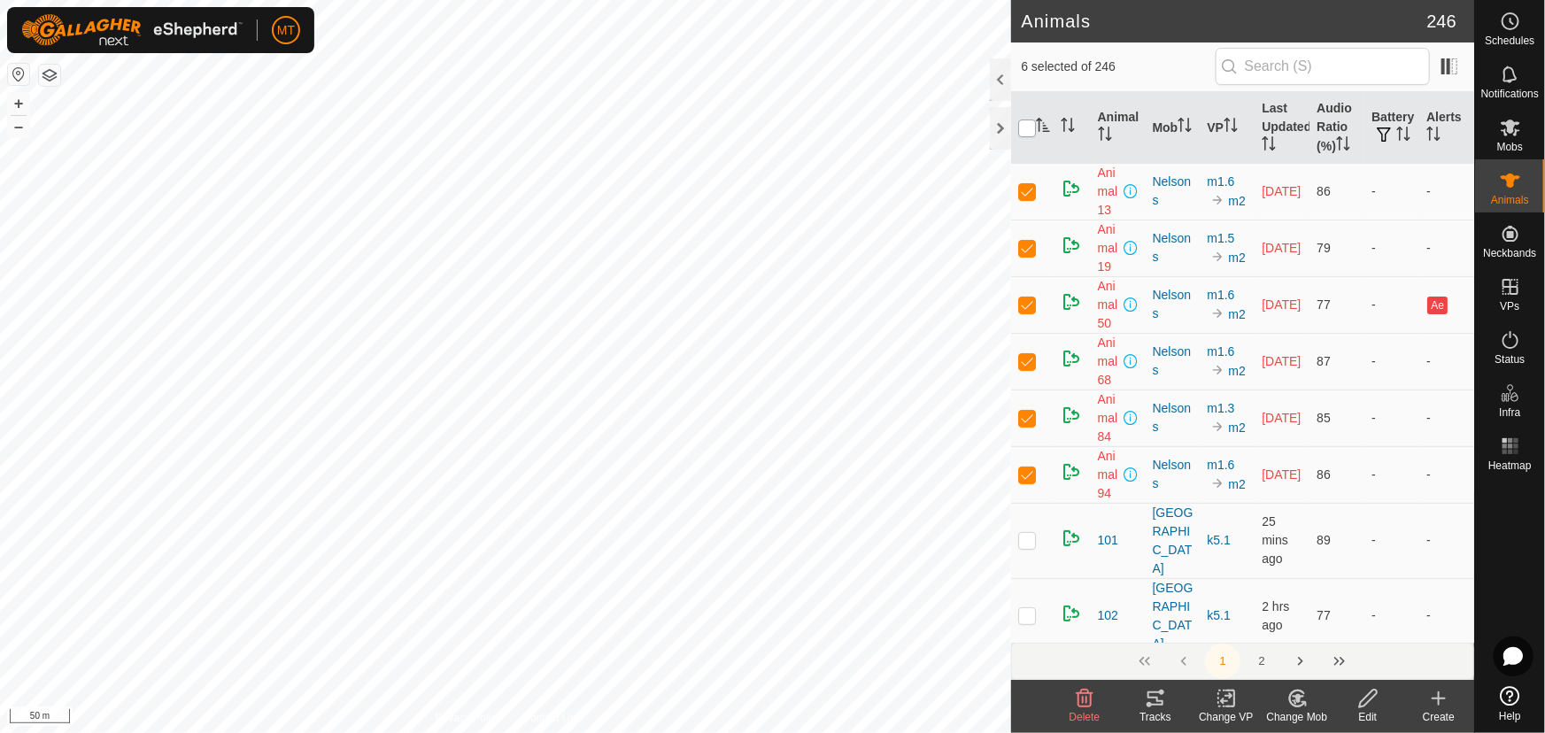
checkbox input "true"
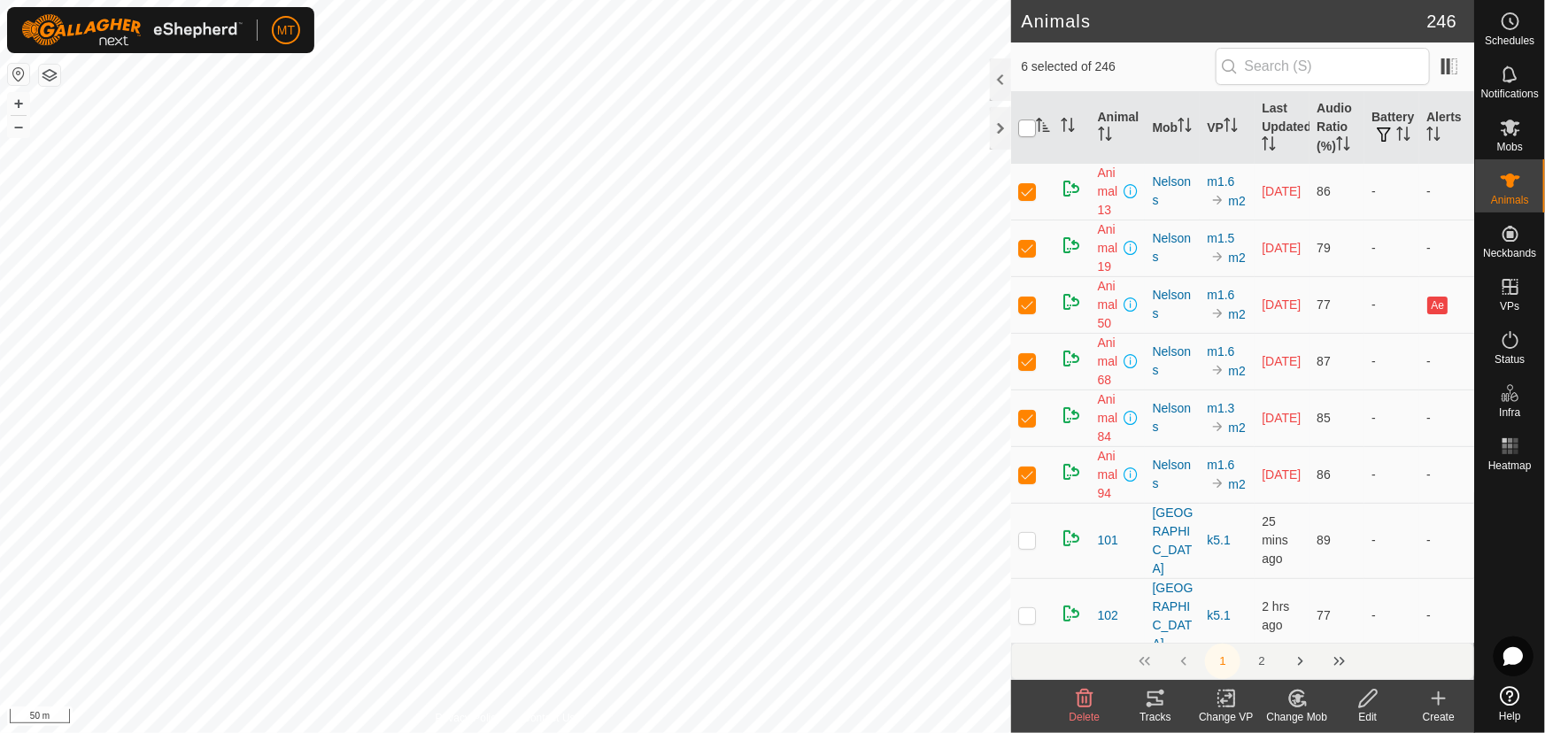
checkbox input "true"
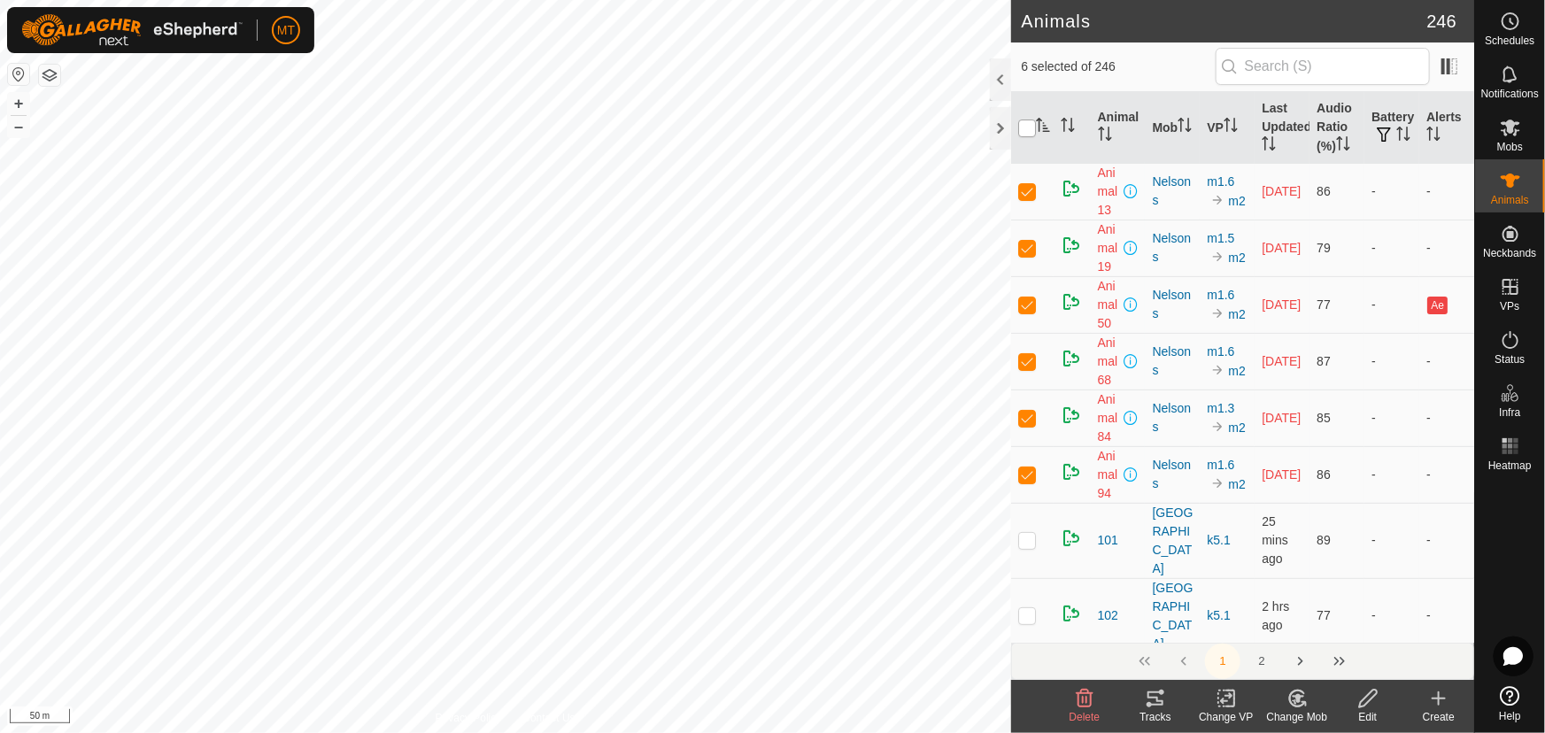
checkbox input "true"
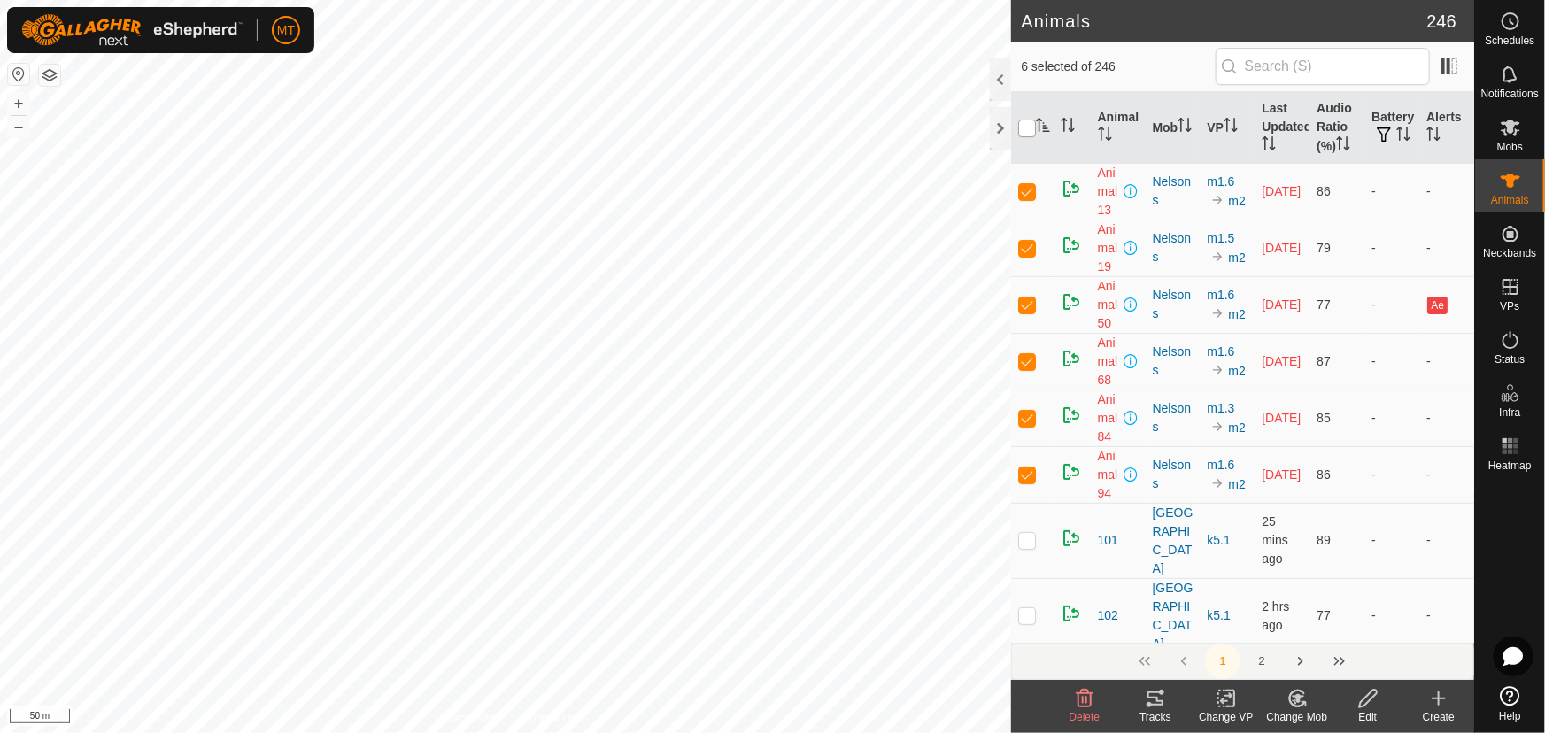
checkbox input "true"
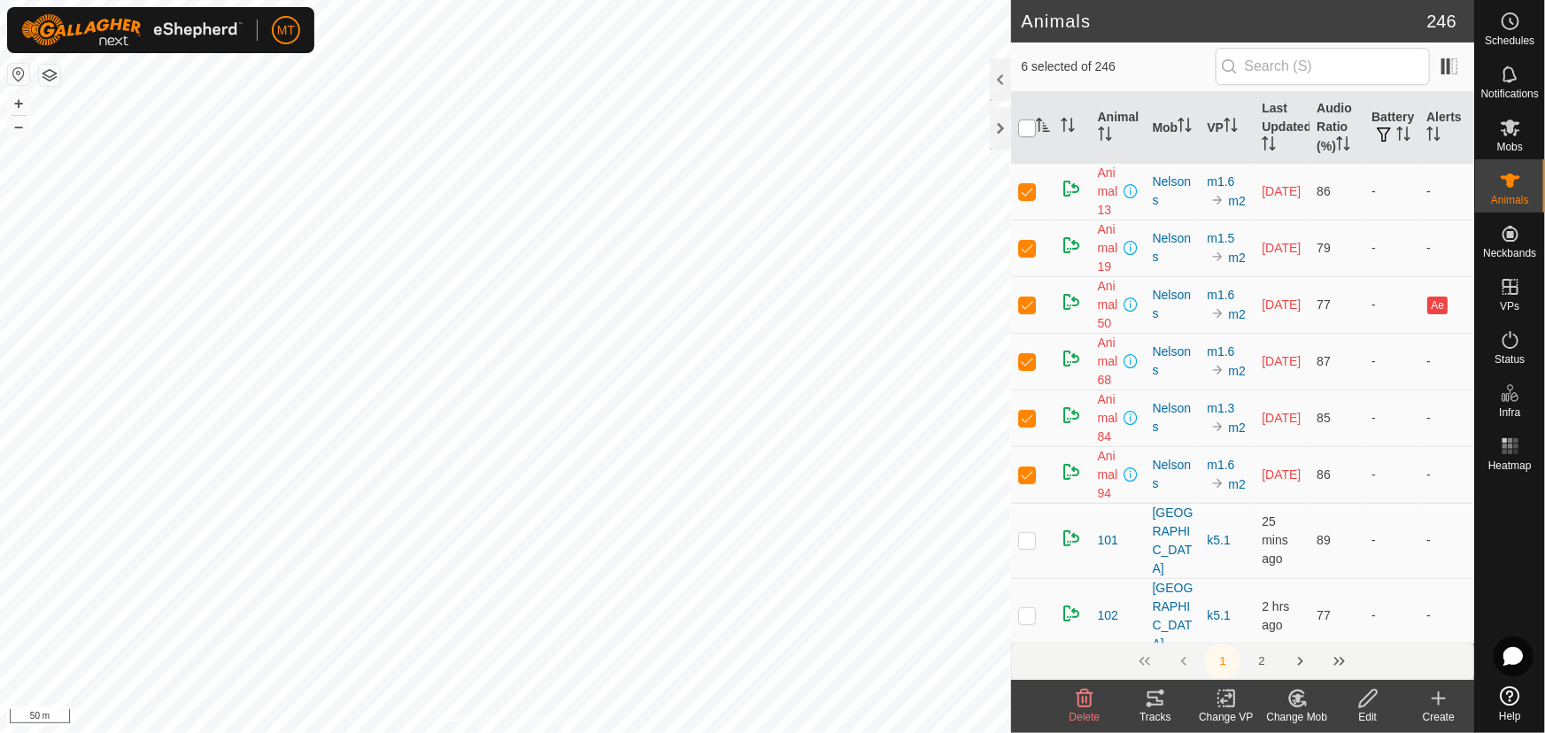
checkbox input "true"
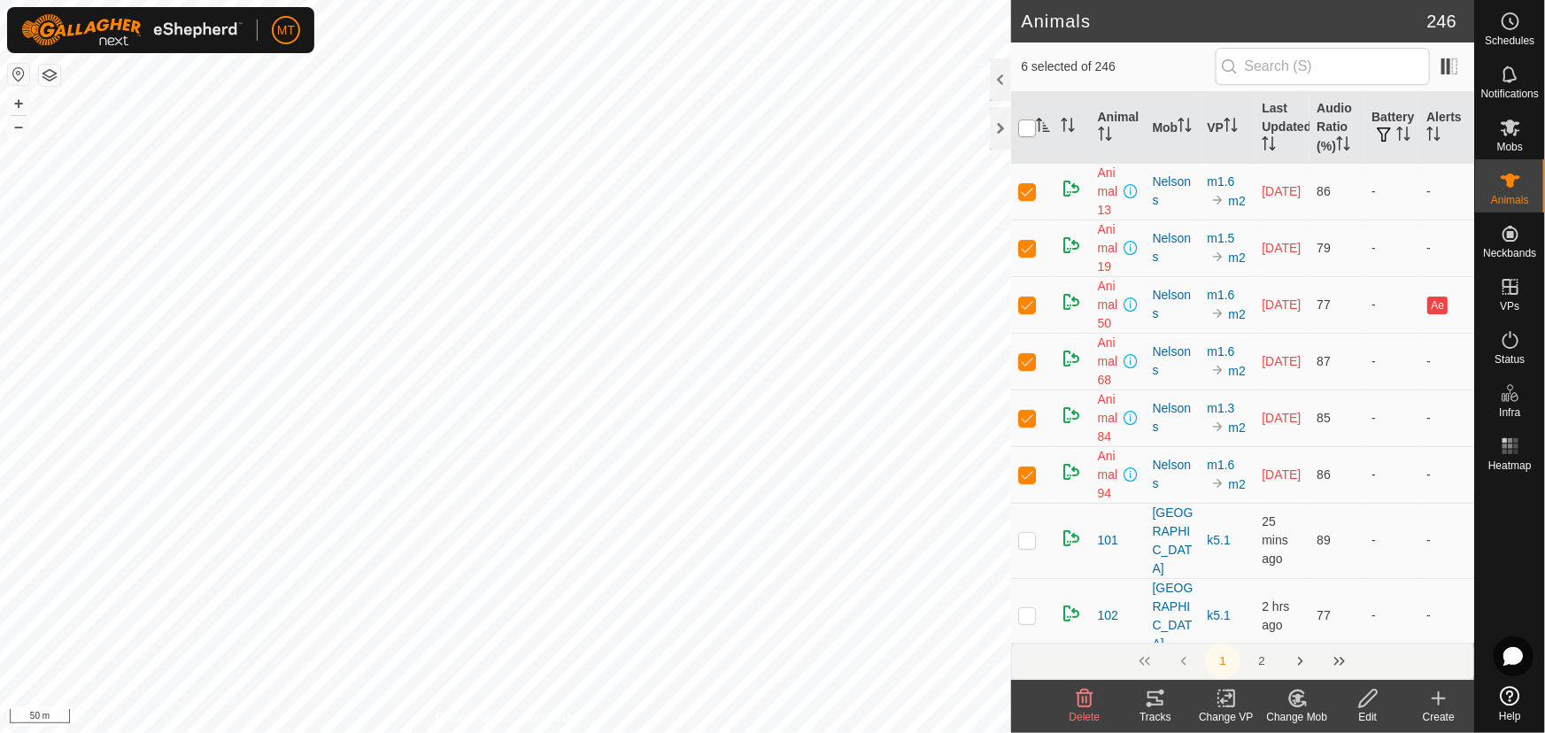
checkbox input "true"
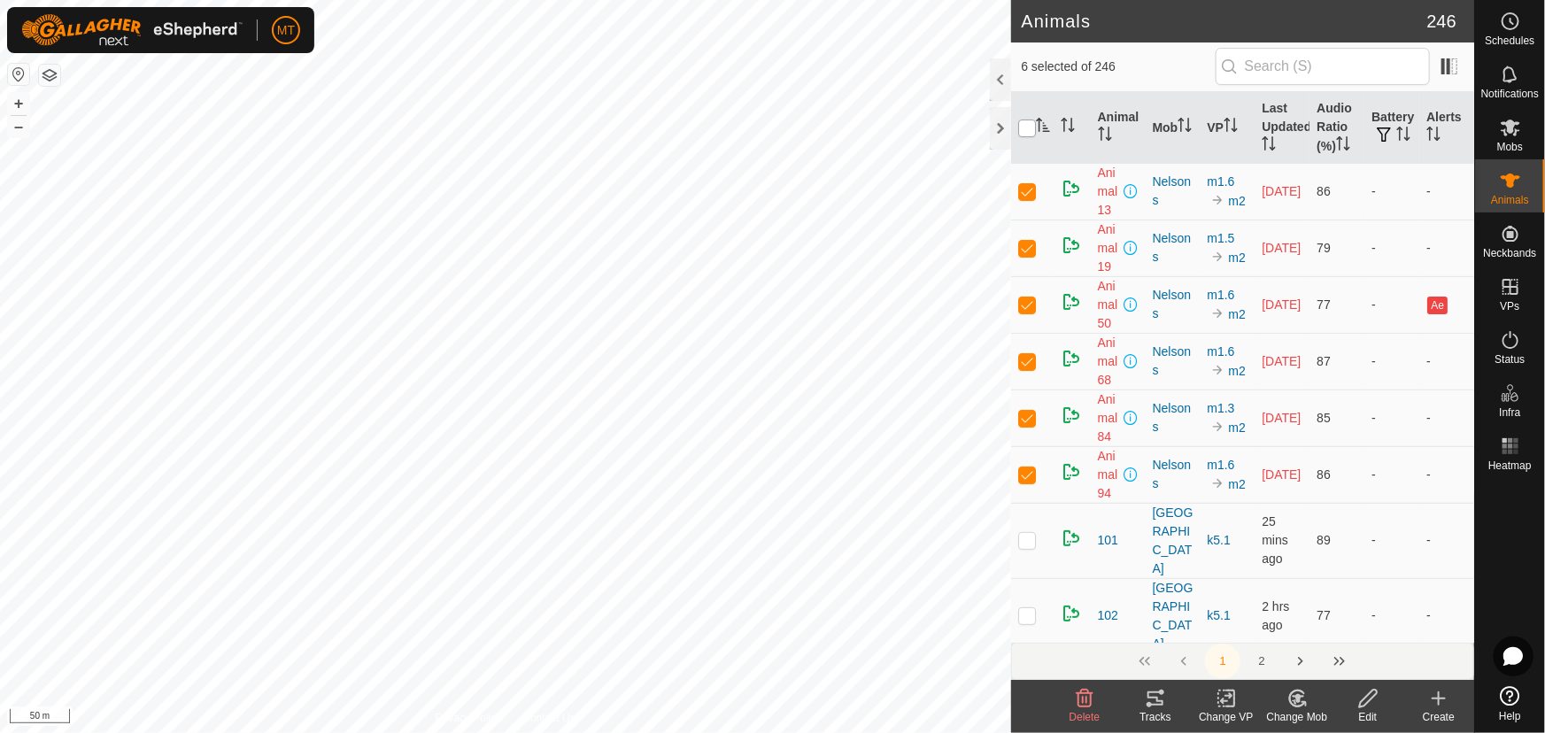
checkbox input "true"
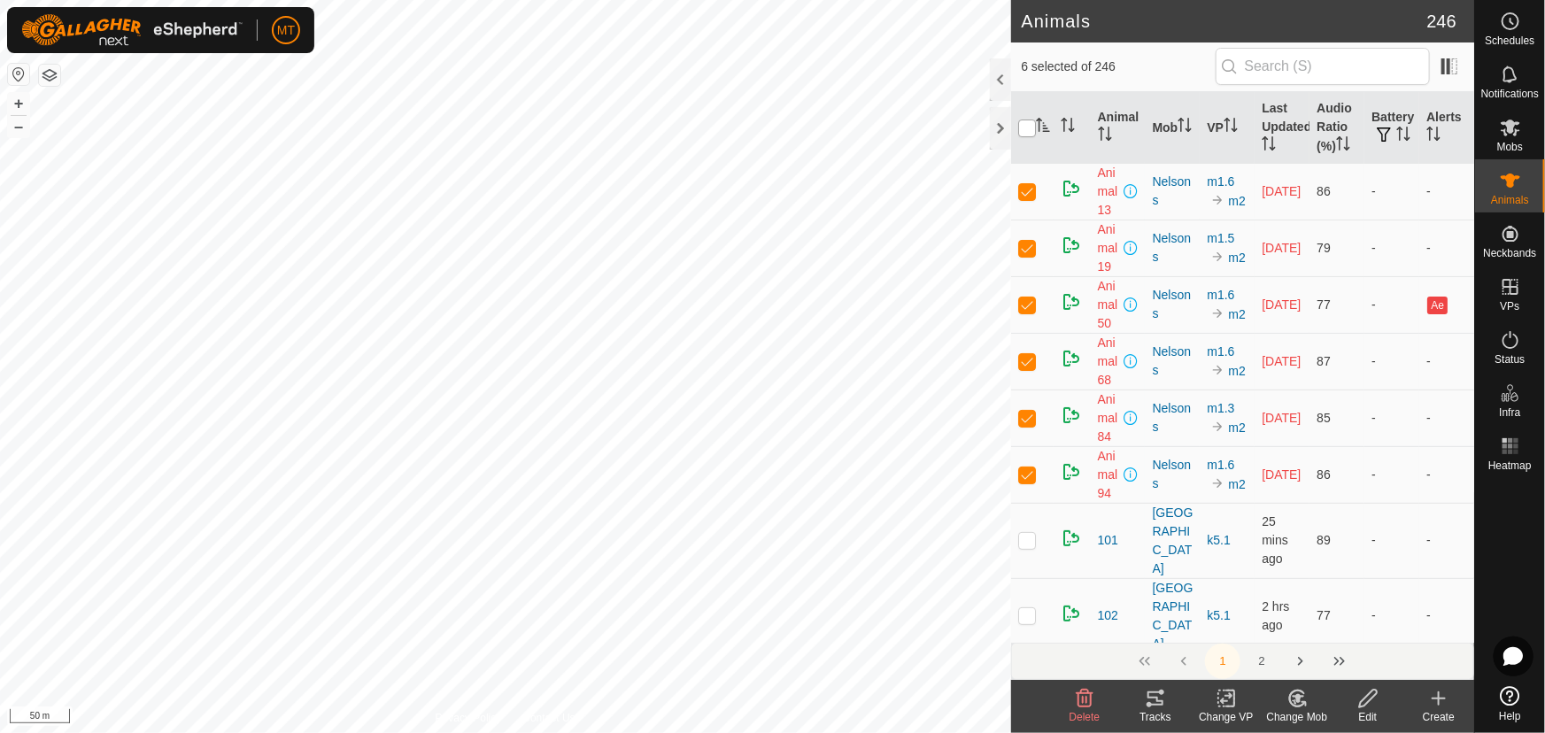
checkbox input "true"
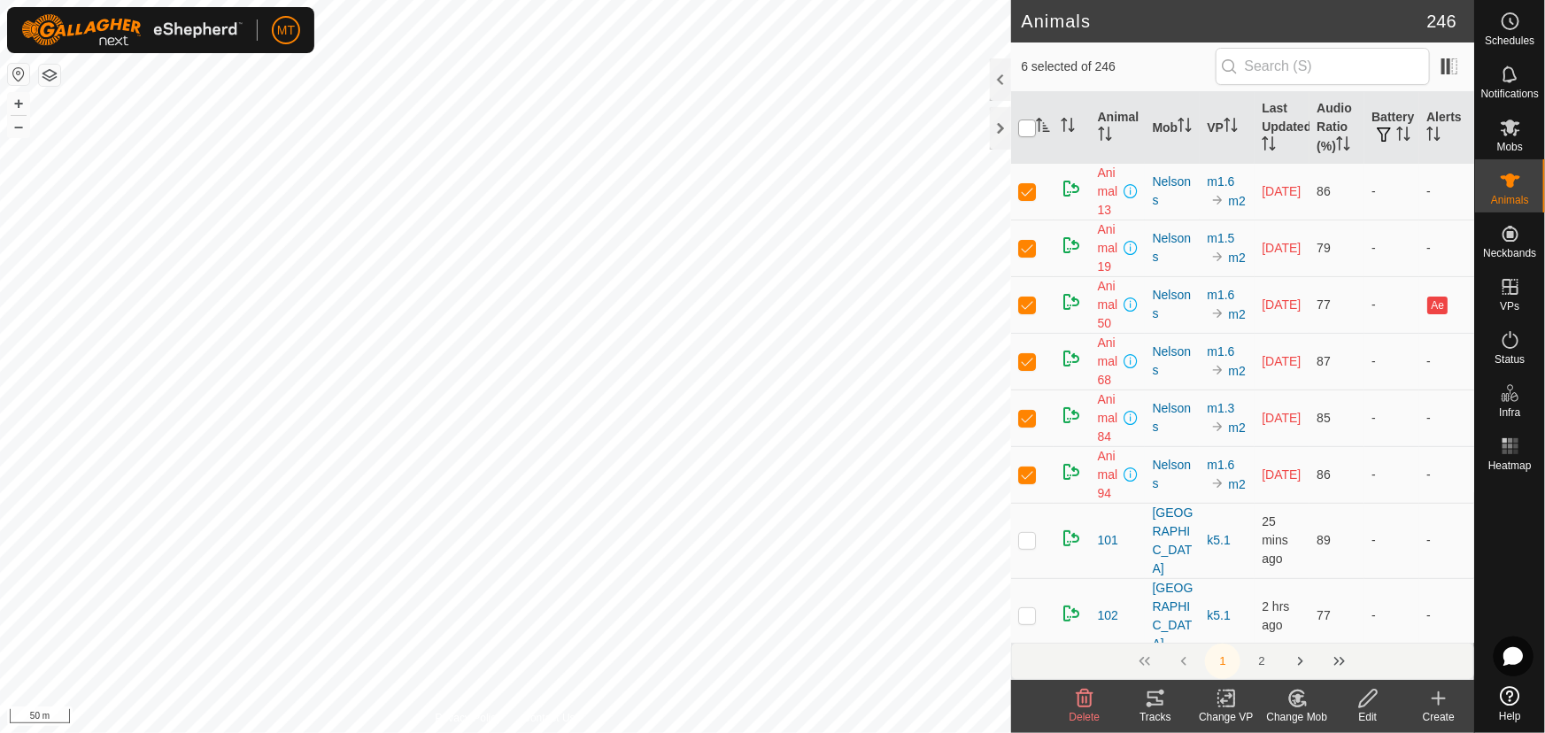
checkbox input "true"
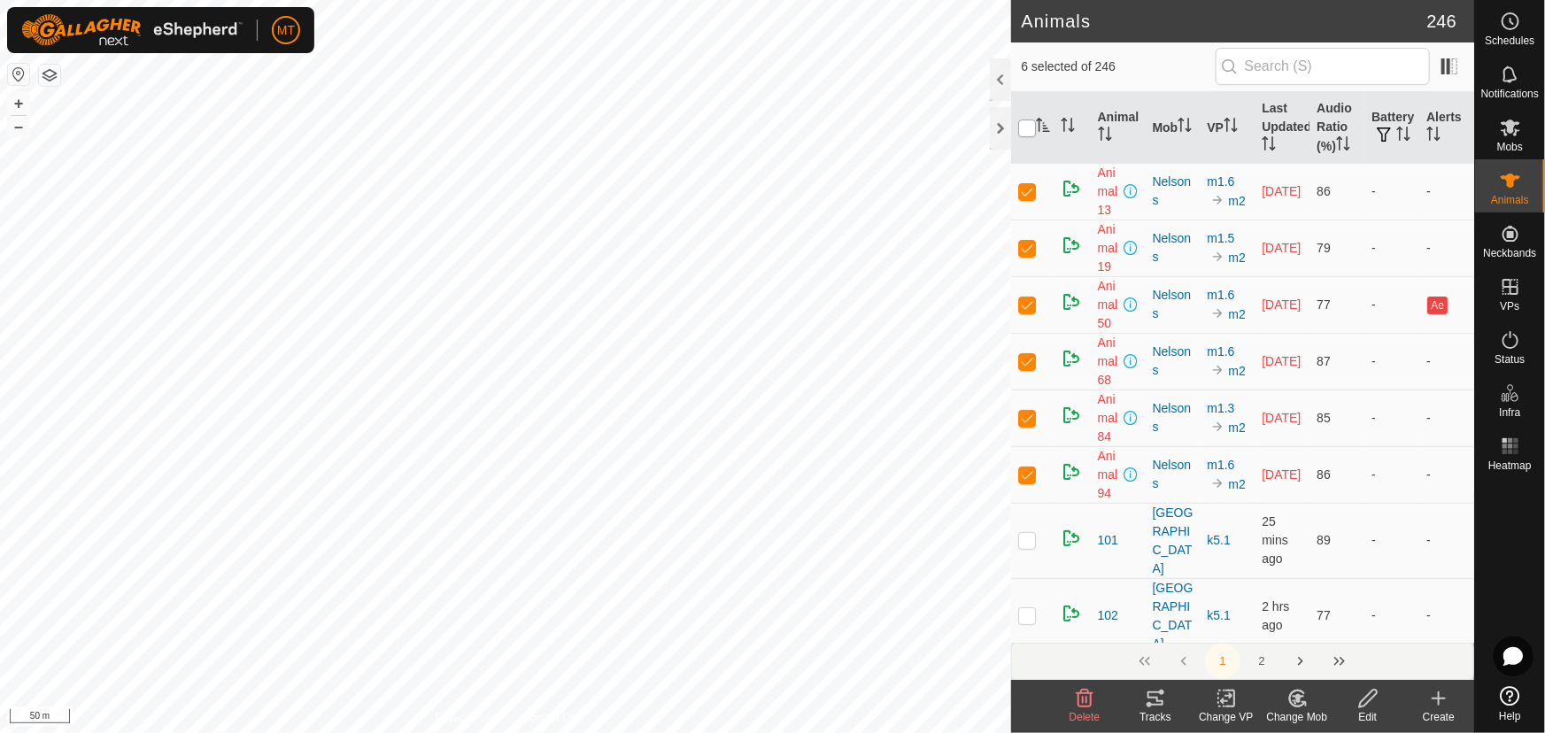
checkbox input "true"
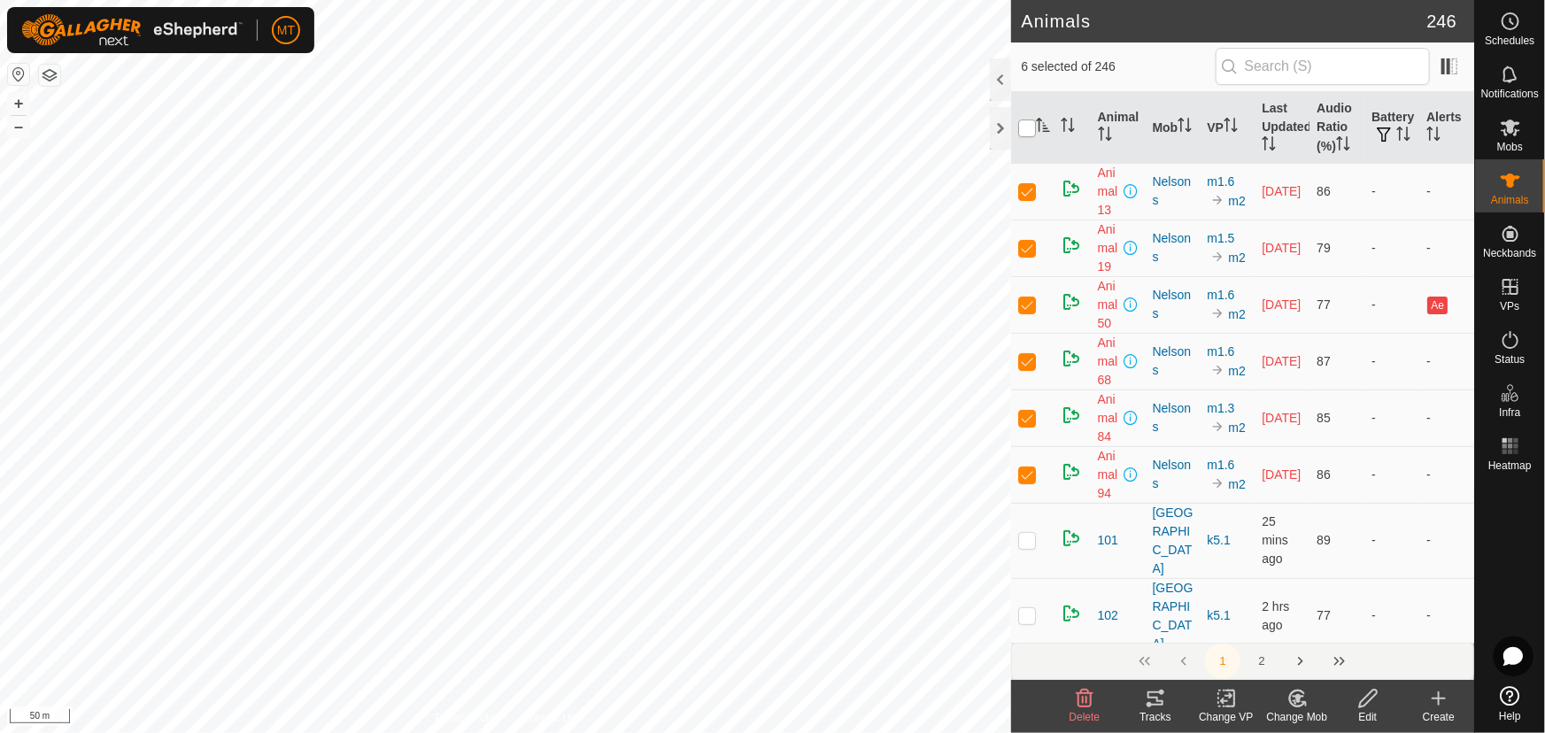
checkbox input "true"
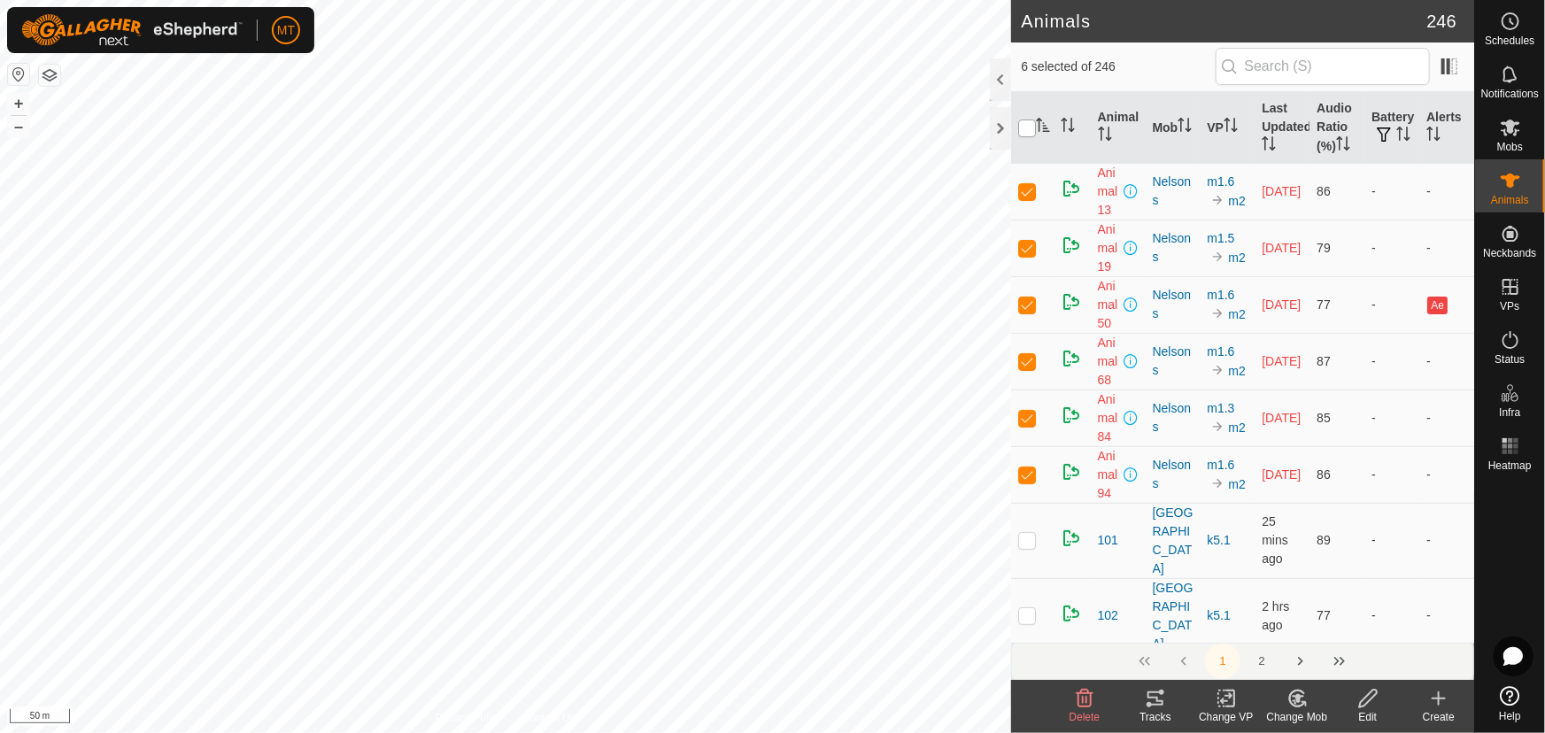
checkbox input "true"
click at [1028, 125] on input "checkbox" at bounding box center [1027, 129] width 18 height 18
checkbox input "false"
